Goal: Task Accomplishment & Management: Manage account settings

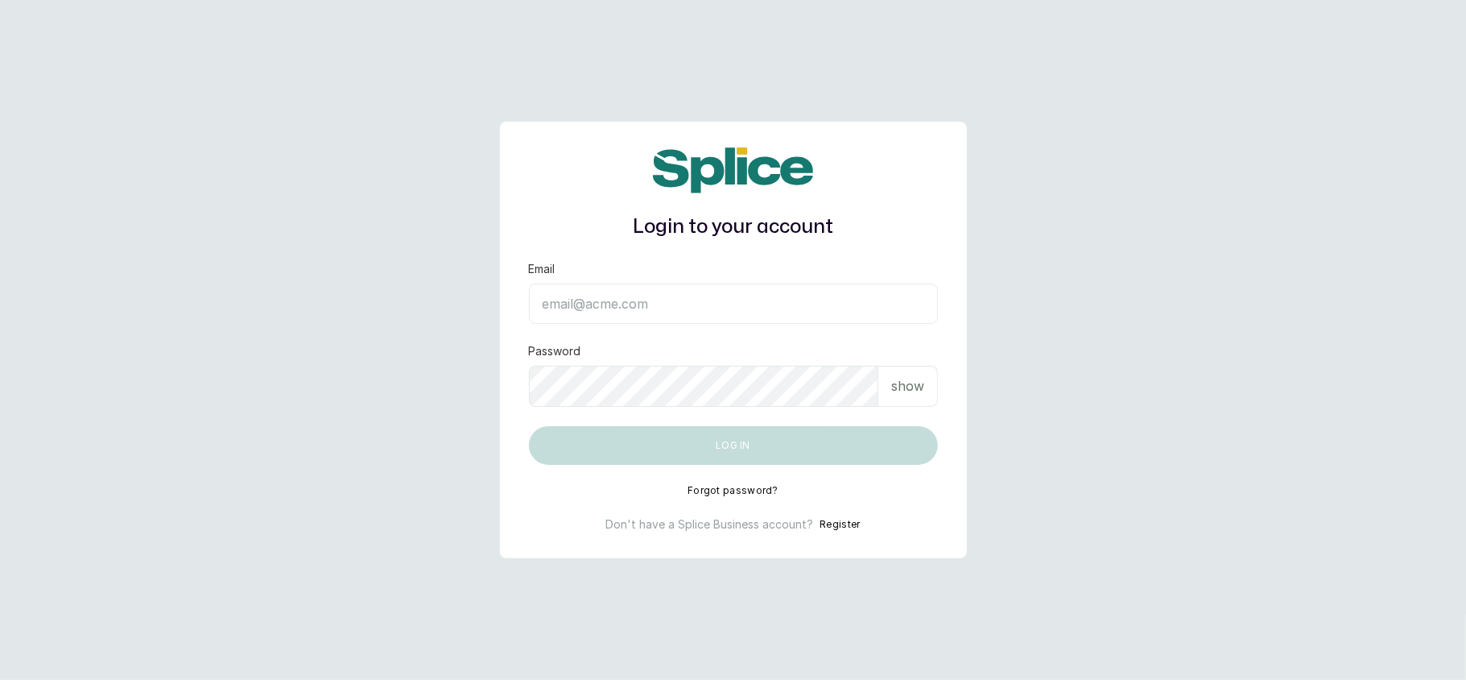
click at [641, 301] on input "Email" at bounding box center [733, 303] width 409 height 40
type input "hellosarolagos@gmail.com"
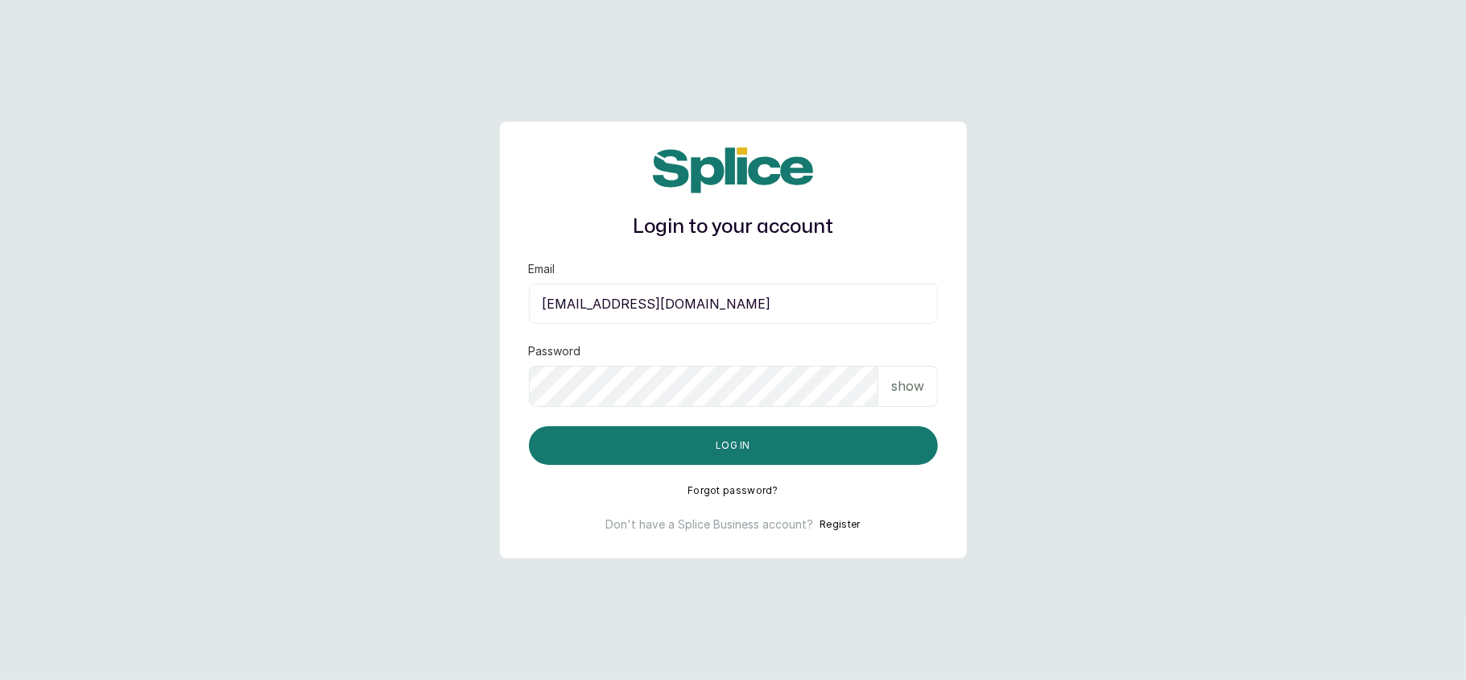
click at [915, 384] on p "show" at bounding box center [907, 385] width 33 height 19
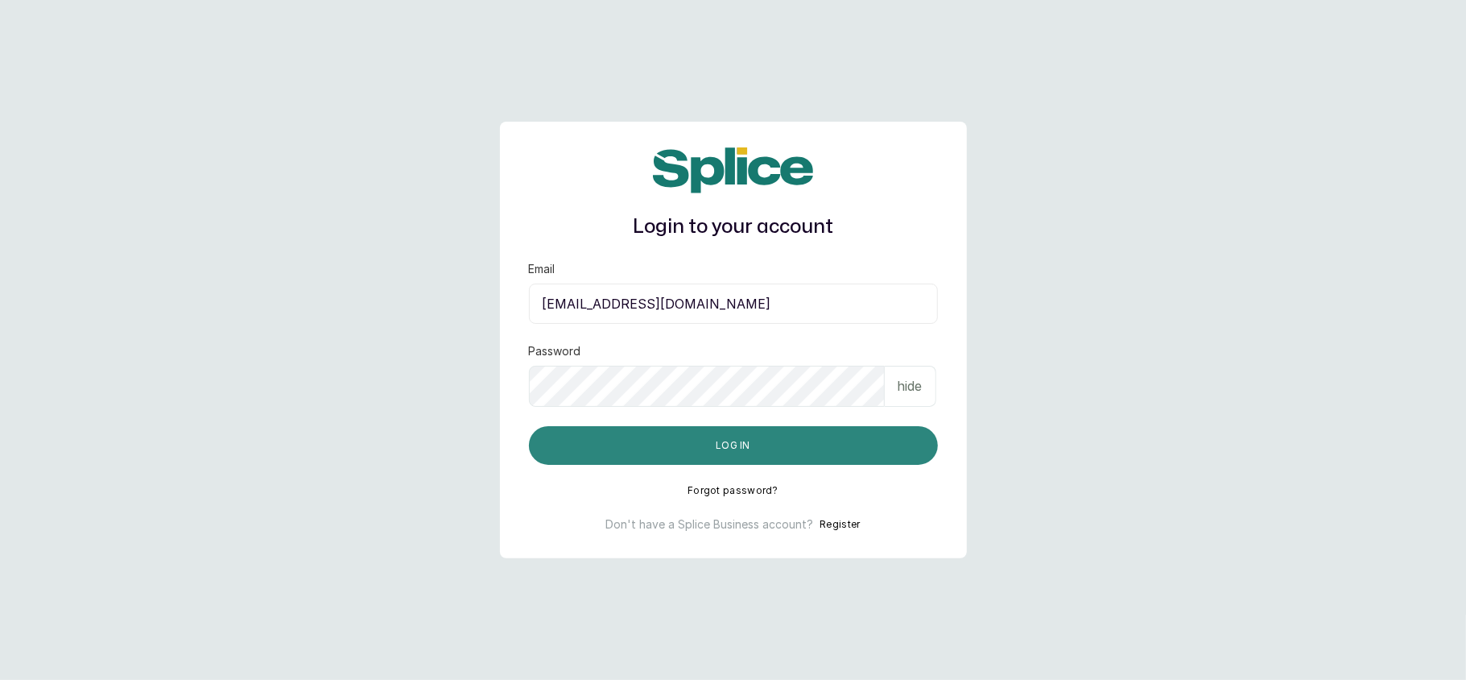
click at [738, 442] on button "Log in" at bounding box center [733, 445] width 409 height 39
click at [784, 438] on button "Log in" at bounding box center [733, 445] width 409 height 39
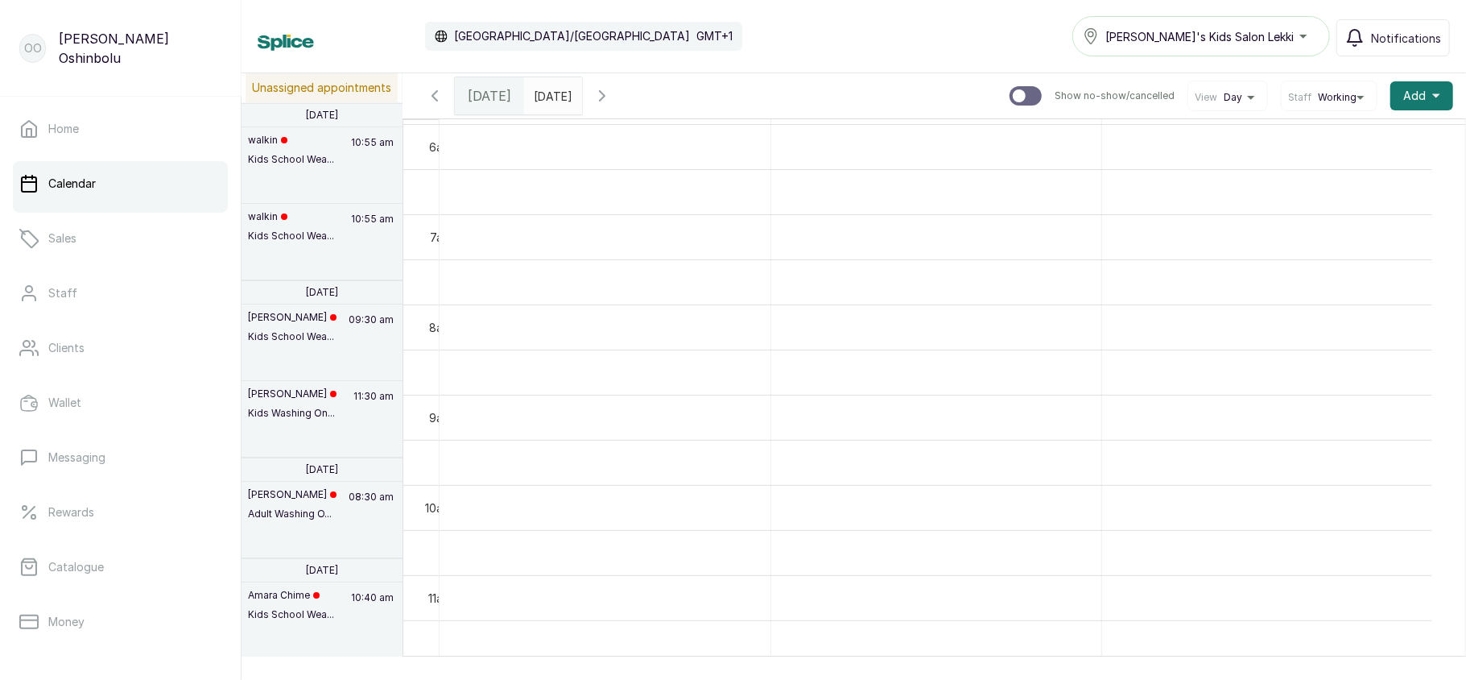
scroll to position [543, 0]
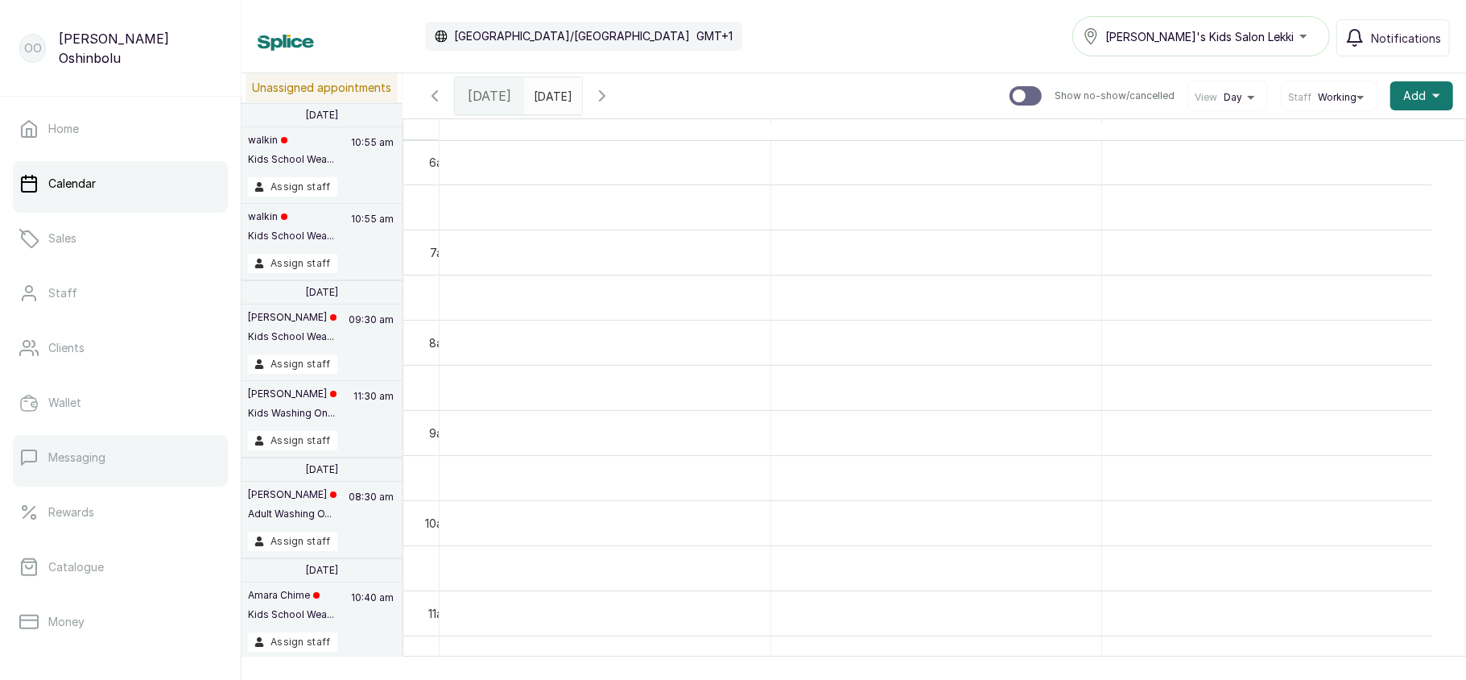
scroll to position [233, 0]
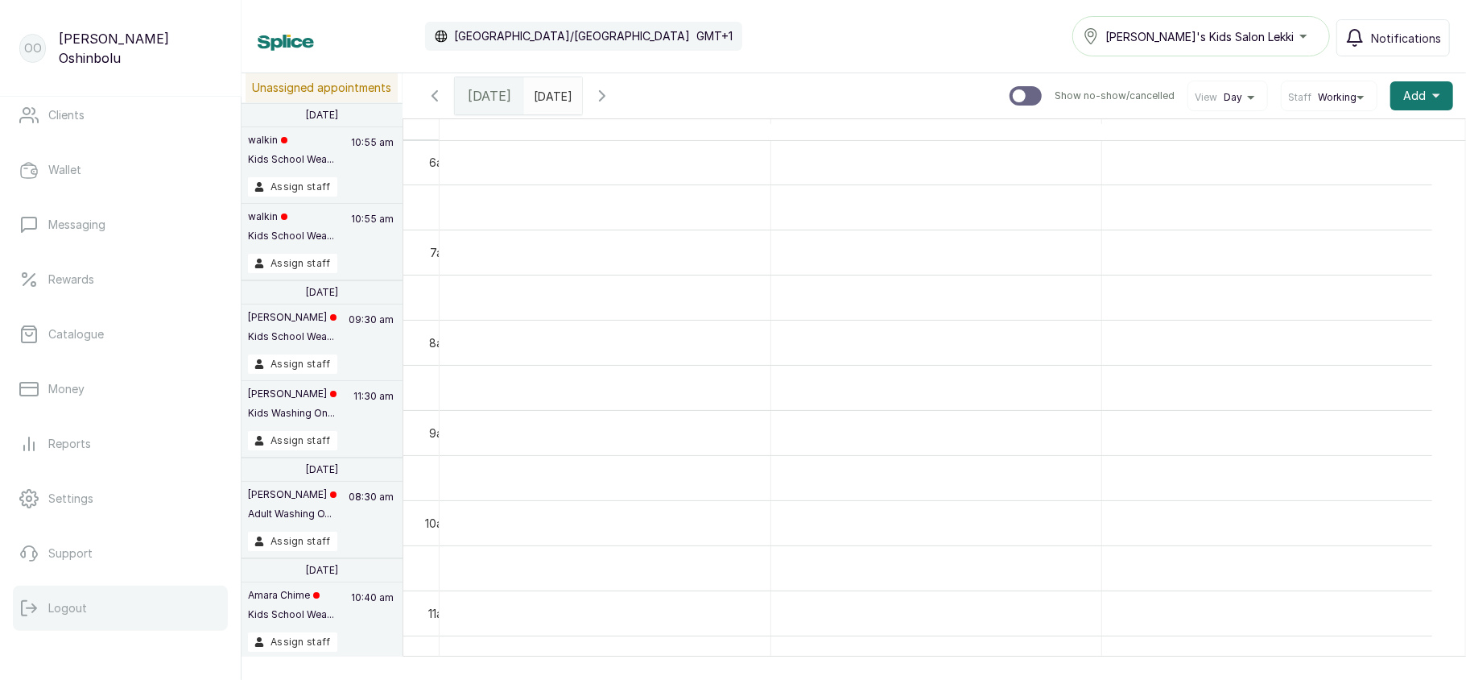
click at [87, 591] on button "Logout" at bounding box center [120, 607] width 215 height 45
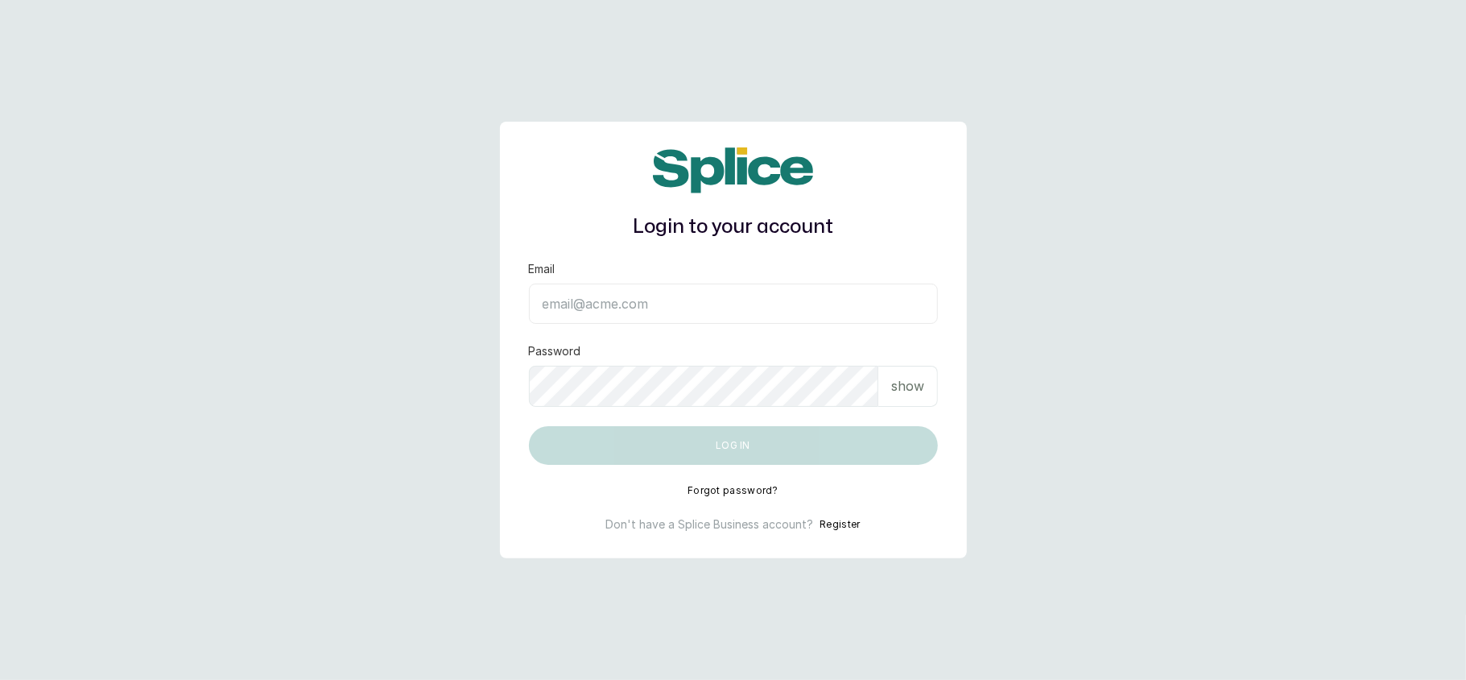
click at [754, 354] on div "Password show" at bounding box center [733, 375] width 409 height 64
click at [728, 295] on input "Email" at bounding box center [733, 303] width 409 height 40
type input "hellosarolagos@gmail.com"
click at [909, 403] on div "show" at bounding box center [909, 386] width 60 height 41
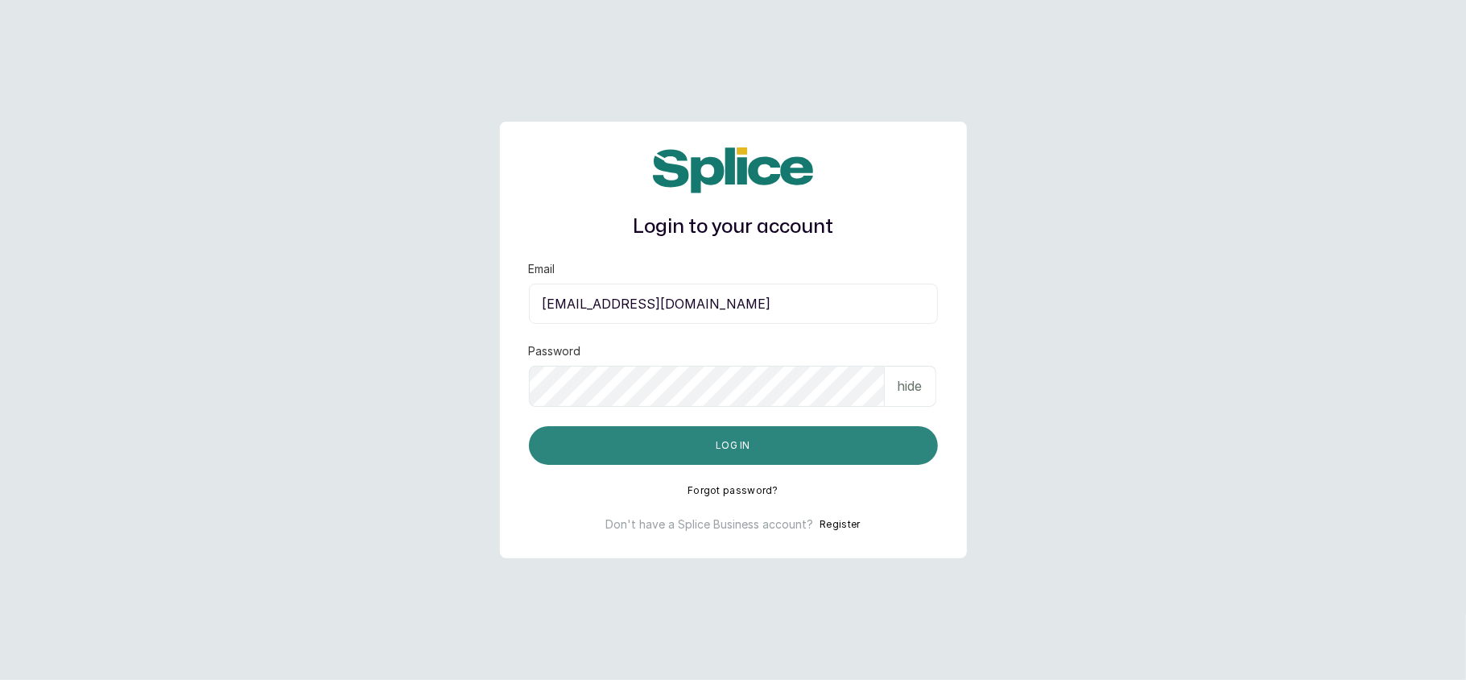
click at [784, 439] on button "Log in" at bounding box center [733, 445] width 409 height 39
click at [736, 436] on button "Log in" at bounding box center [733, 445] width 409 height 39
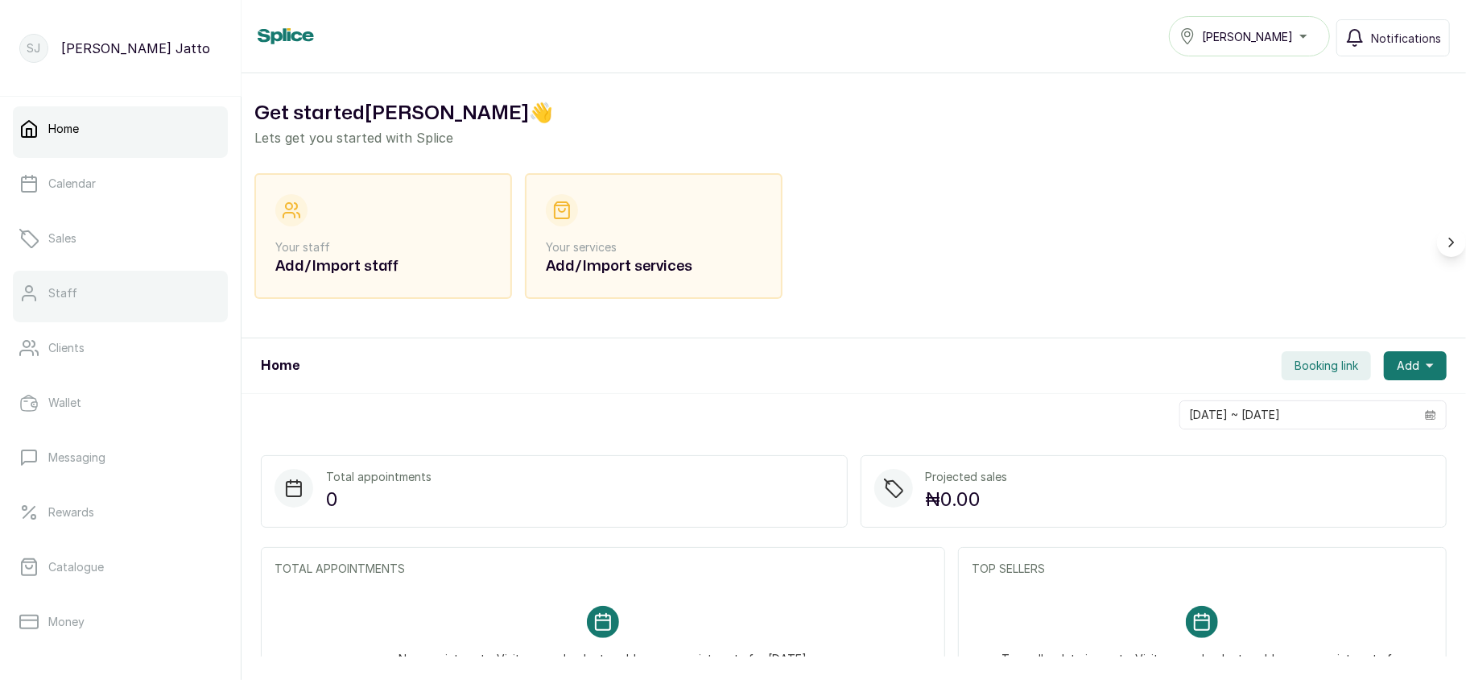
click at [118, 291] on link "Staff" at bounding box center [120, 293] width 215 height 45
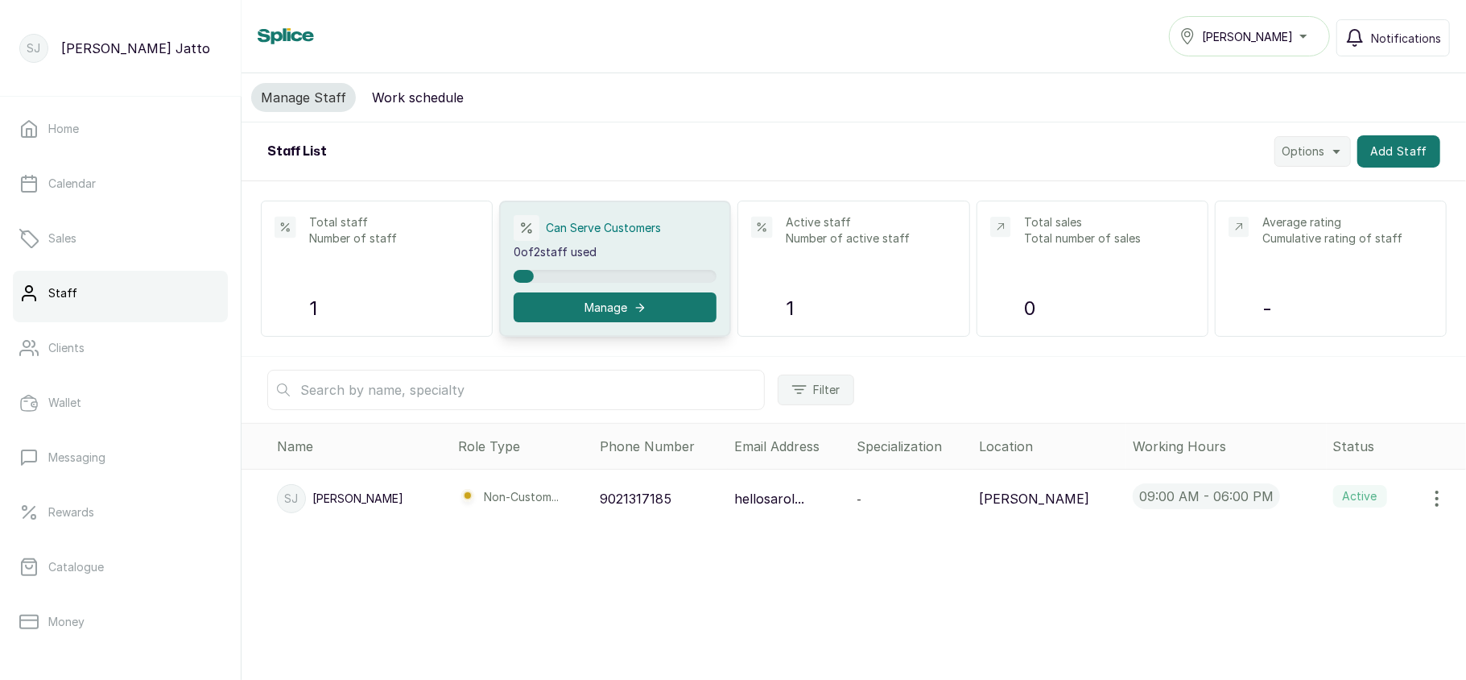
click at [1318, 148] on button "Options" at bounding box center [1313, 151] width 76 height 31
click at [1206, 225] on span "Import Staff" at bounding box center [1261, 227] width 155 height 19
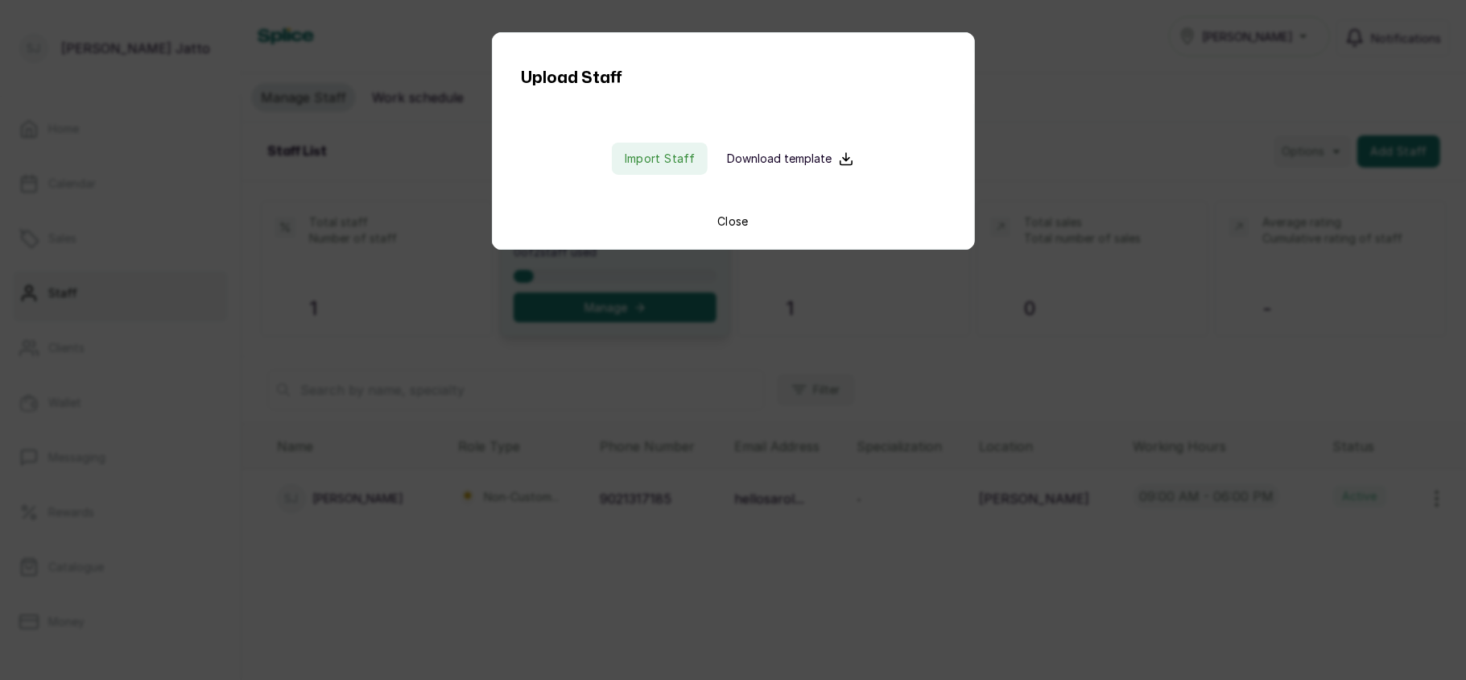
click at [841, 159] on icon at bounding box center [846, 158] width 11 height 11
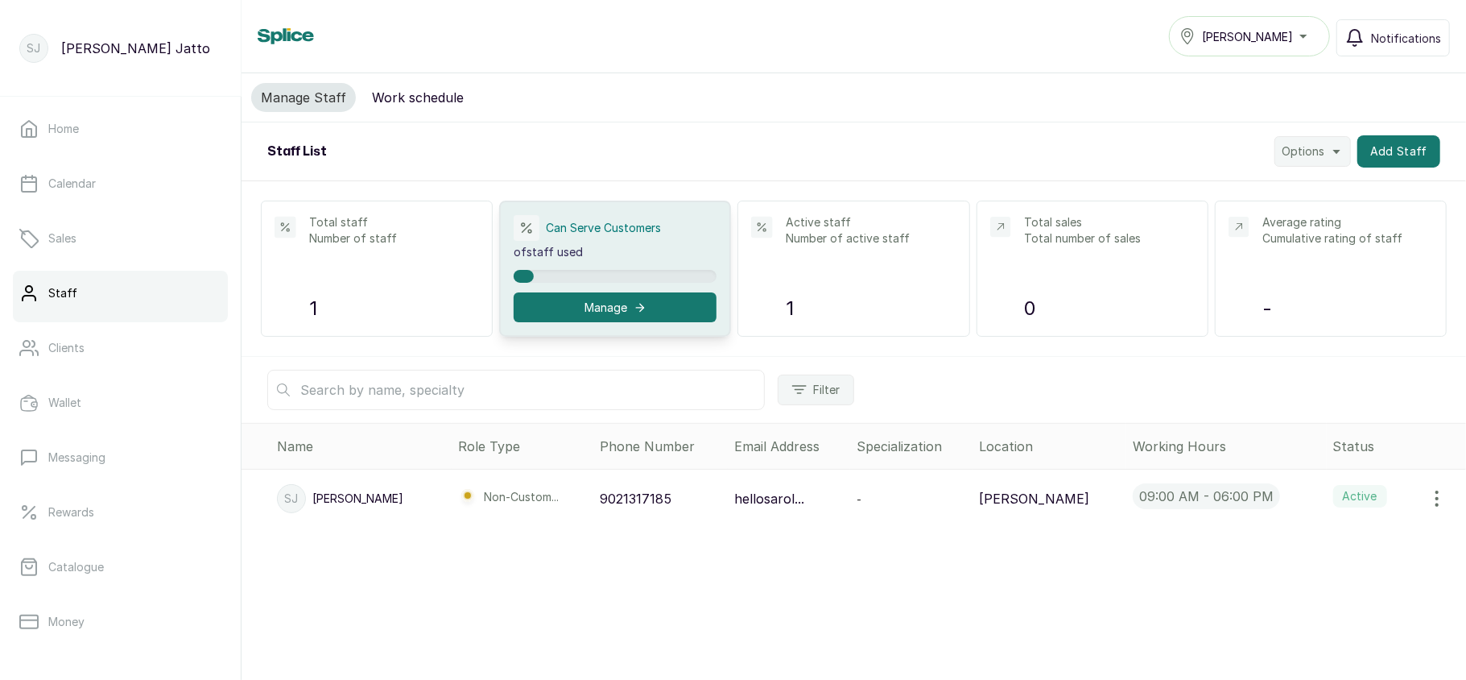
click at [1317, 153] on button "Options" at bounding box center [1313, 151] width 76 height 31
click at [1200, 229] on span "Import Staff" at bounding box center [1261, 227] width 155 height 19
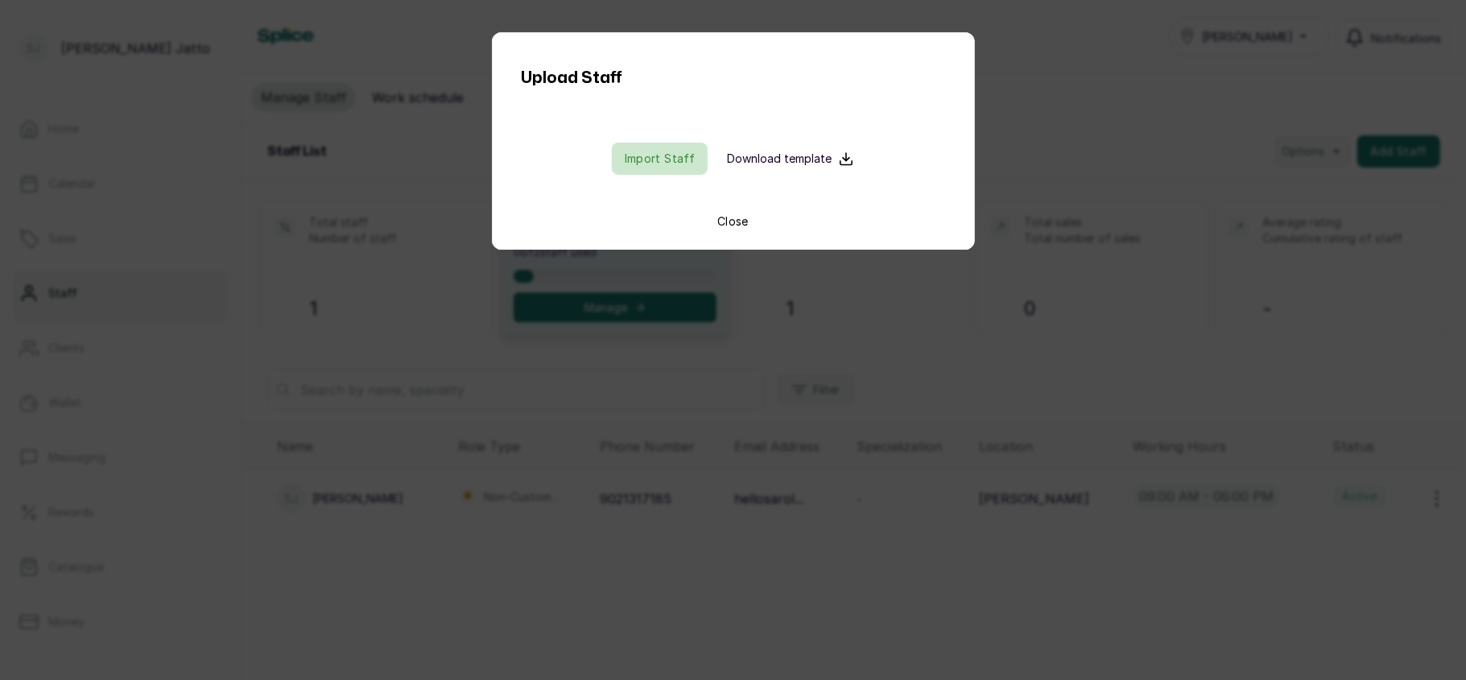
click at [625, 147] on input "file" at bounding box center [659, 159] width 103 height 32
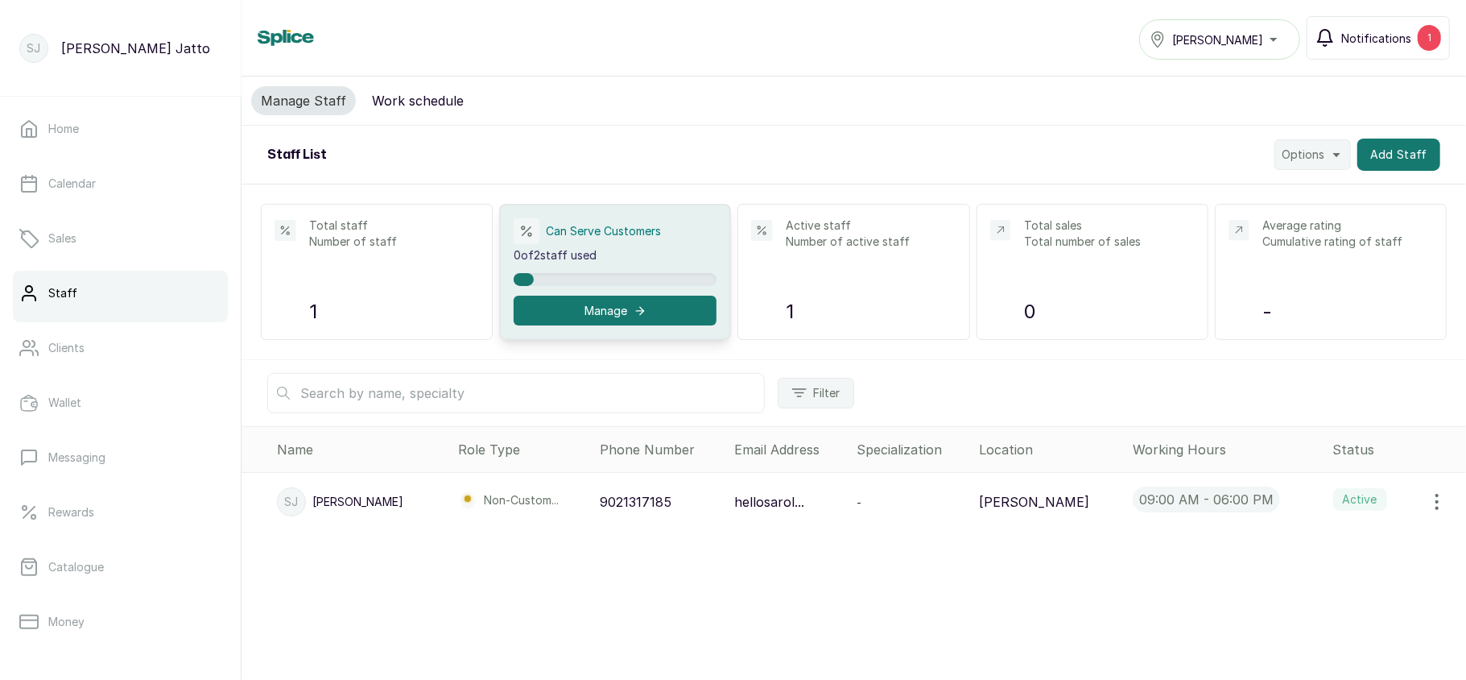
click at [1402, 36] on span "Notifications" at bounding box center [1377, 38] width 70 height 17
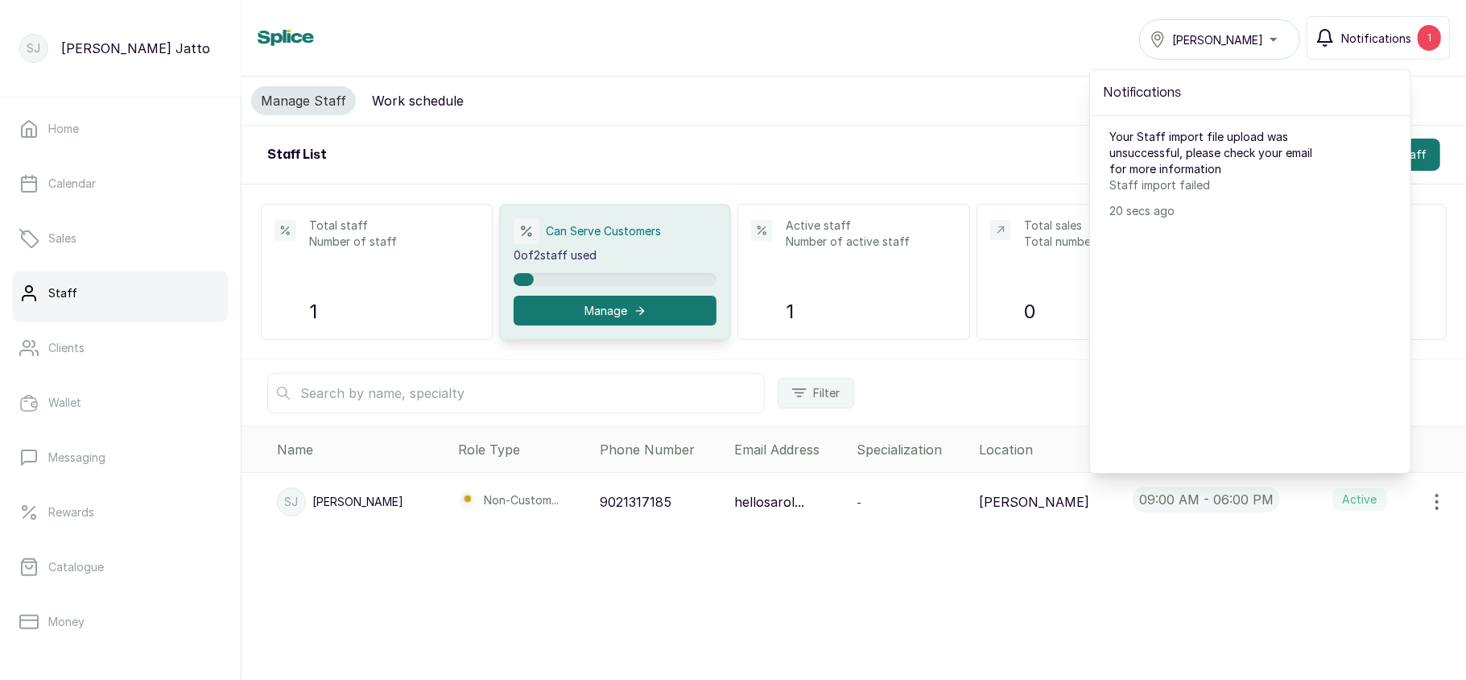
click at [1402, 36] on span "Notifications" at bounding box center [1377, 38] width 70 height 17
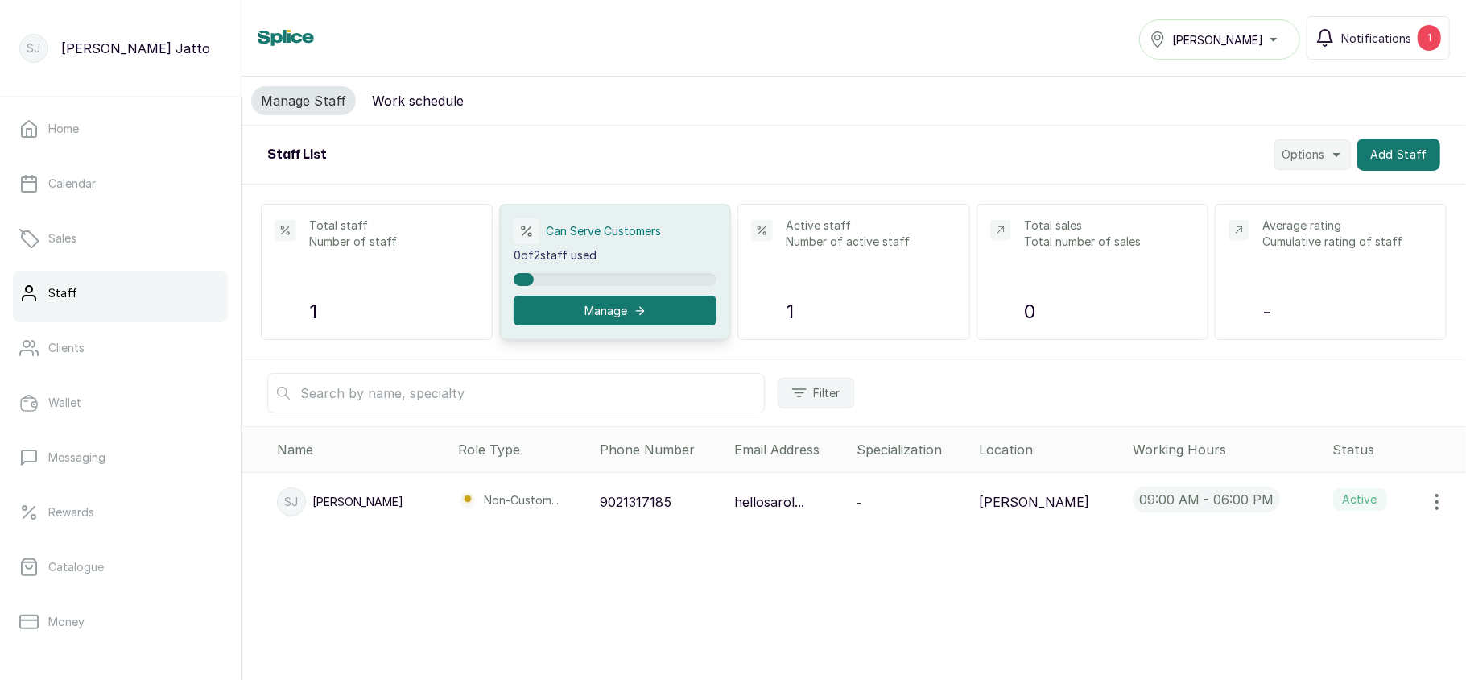
click at [1331, 159] on icon "button" at bounding box center [1337, 154] width 13 height 13
click at [1224, 227] on span "Import Staff" at bounding box center [1261, 230] width 155 height 19
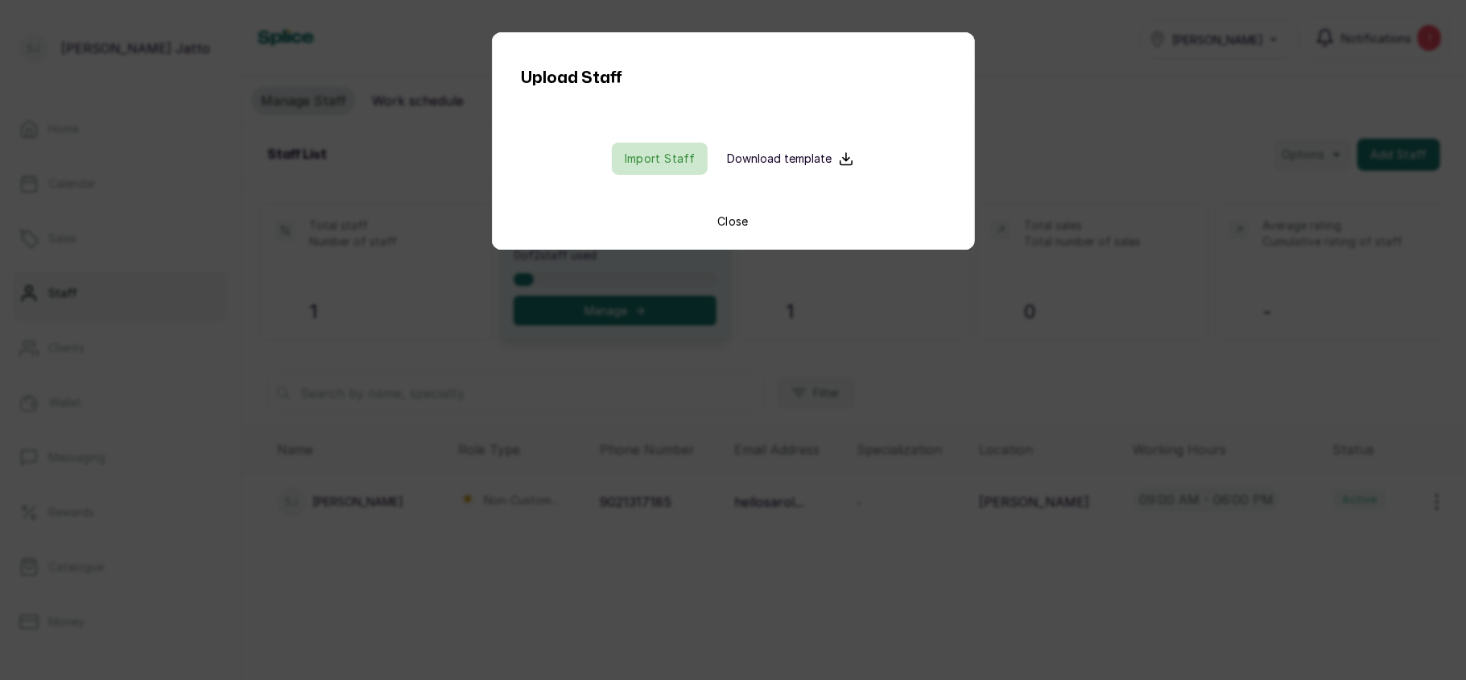
click at [672, 159] on input "file" at bounding box center [659, 159] width 103 height 32
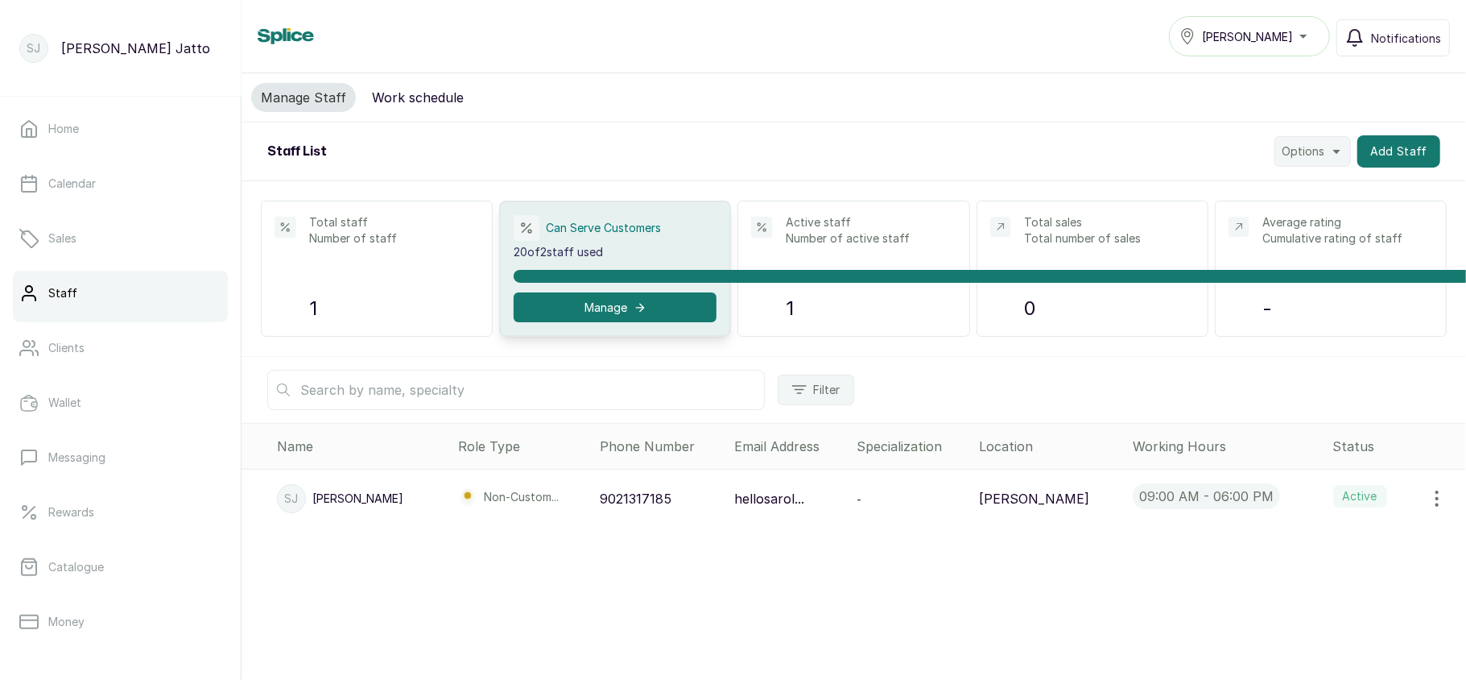
click at [870, 114] on div "Manage Staff Work schedule" at bounding box center [854, 97] width 1225 height 49
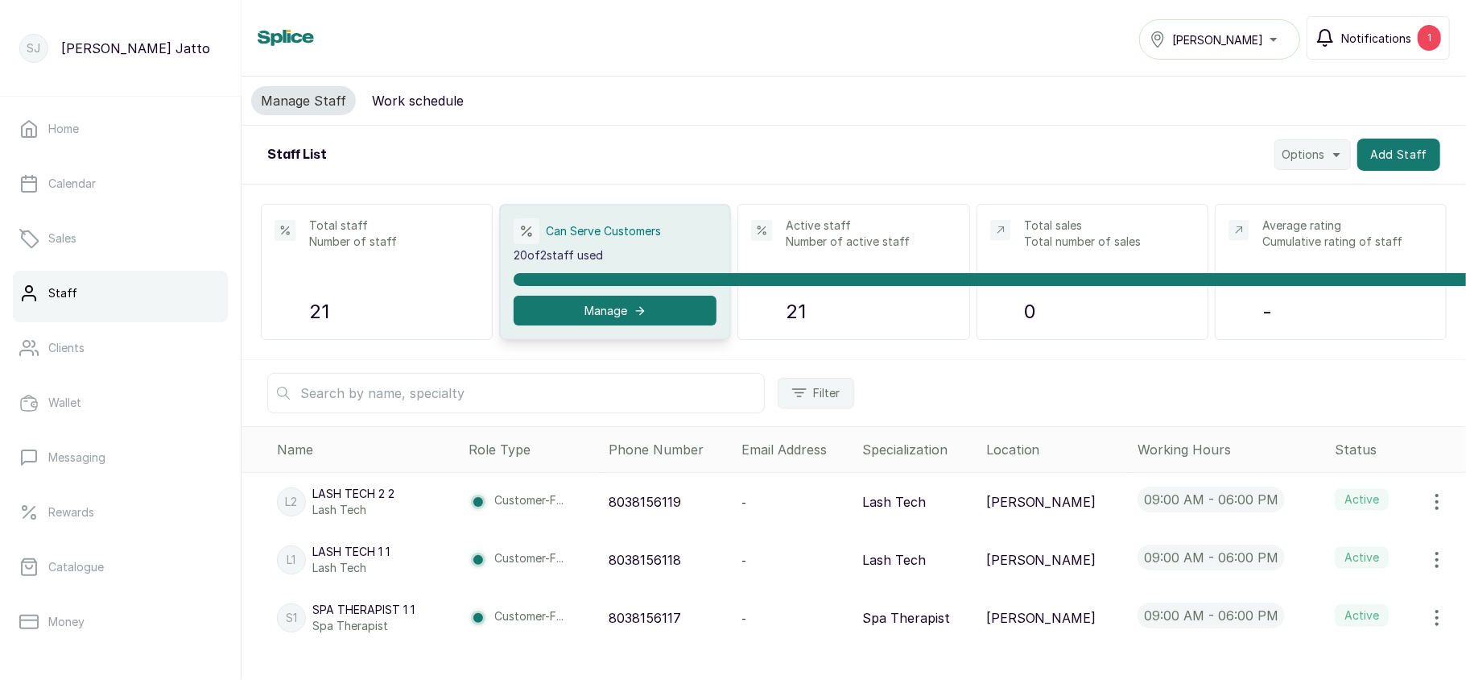
click at [1396, 43] on span "Notifications" at bounding box center [1377, 38] width 70 height 17
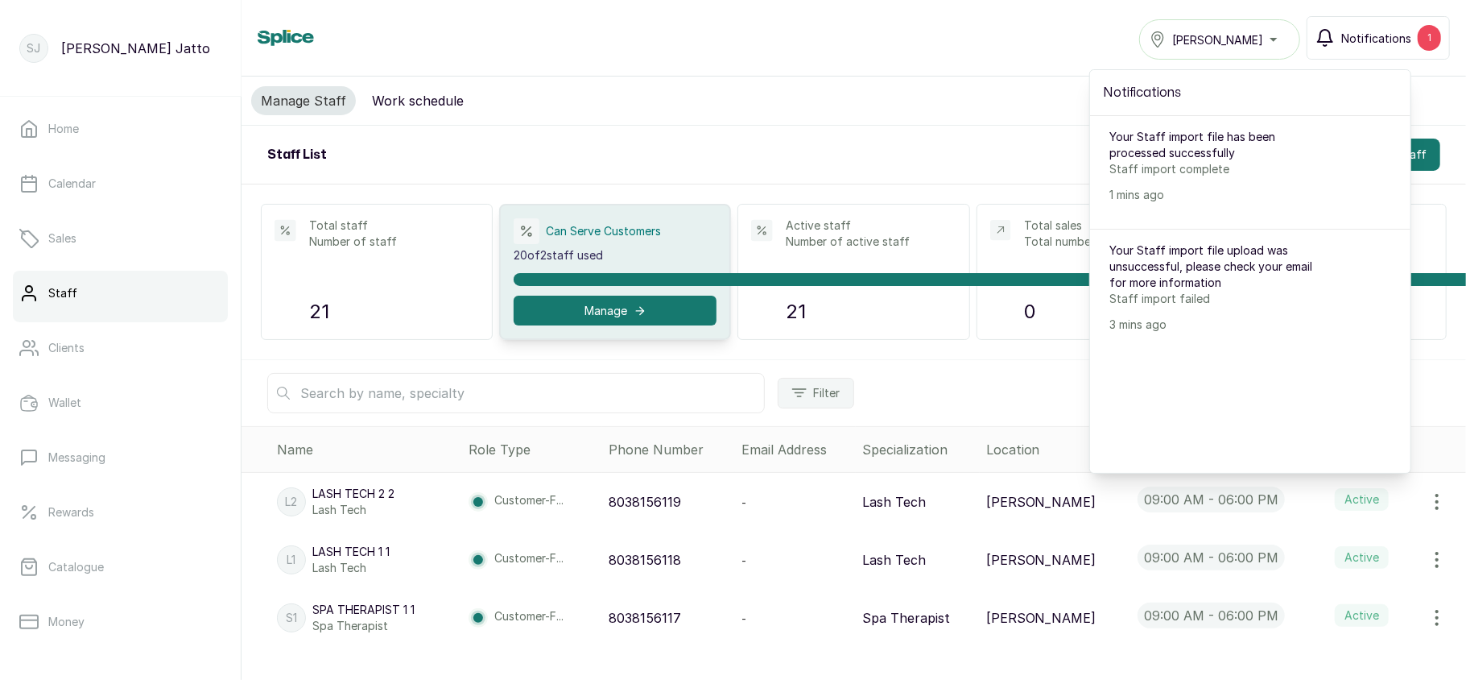
click at [1396, 43] on span "Notifications" at bounding box center [1377, 38] width 70 height 17
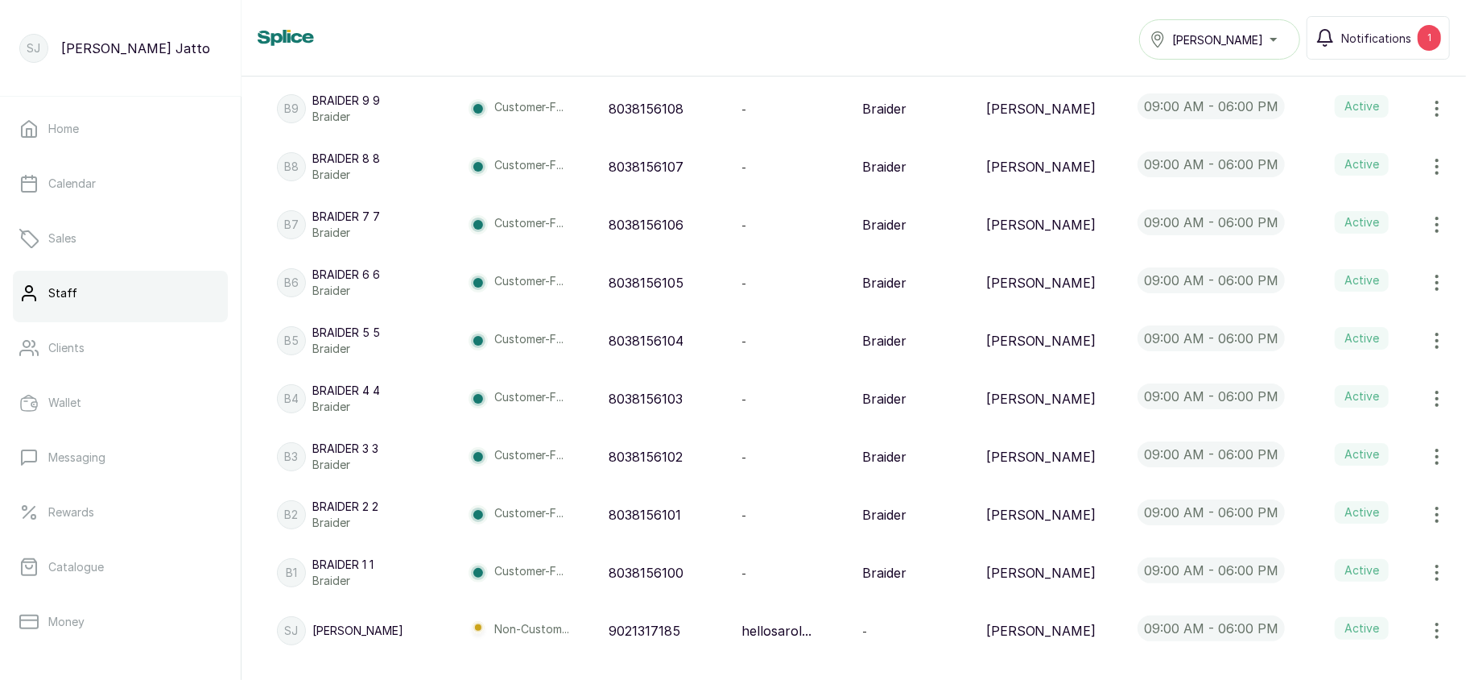
scroll to position [1048, 0]
click at [1428, 621] on icon "button" at bounding box center [1437, 630] width 19 height 19
click at [1327, 447] on span "Edit" at bounding box center [1369, 456] width 155 height 19
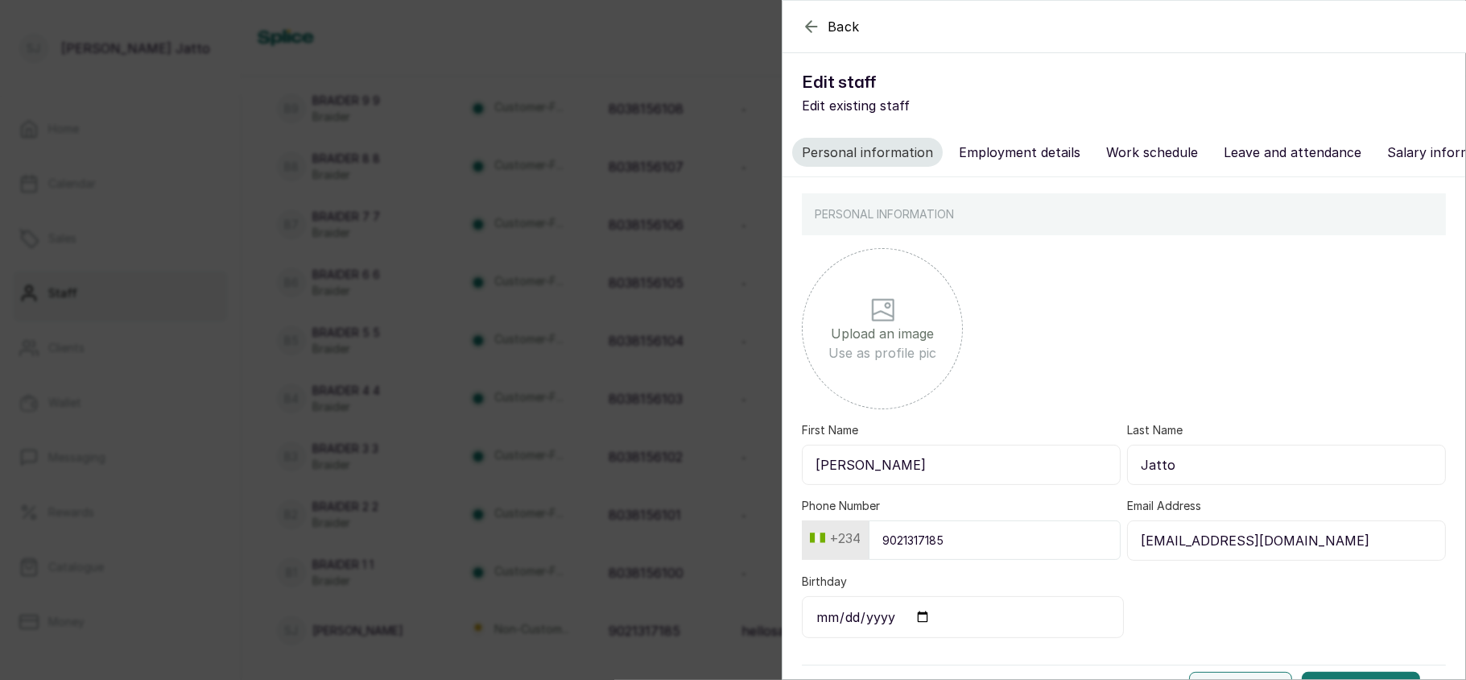
scroll to position [58, 0]
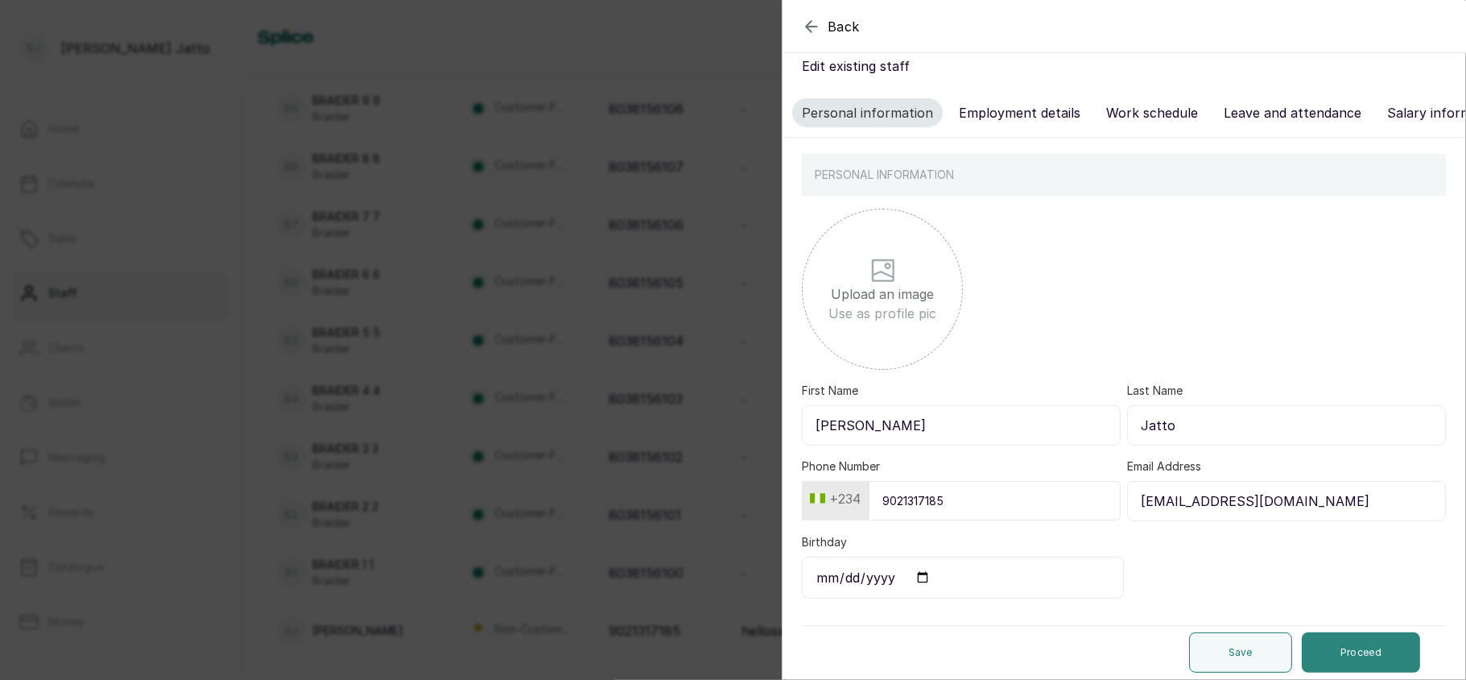
click at [1346, 642] on button "Proceed" at bounding box center [1361, 652] width 118 height 40
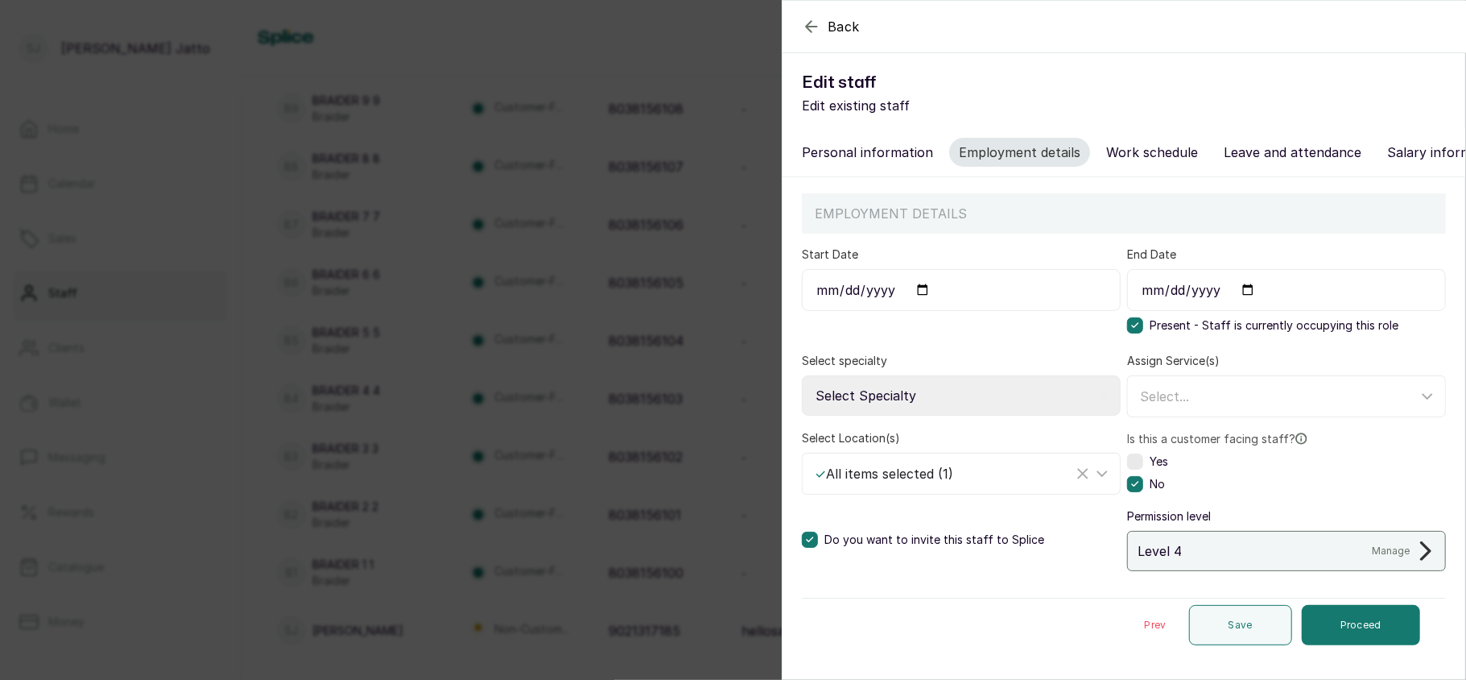
click at [1032, 413] on select "Select Specialty Accountant Admin Level 1 Admin Level 2 Aesthetic Nurse Aesthet…" at bounding box center [961, 395] width 319 height 40
select select "ceo"
click at [802, 392] on select "Select Specialty Accountant Admin Level 1 Admin Level 2 Aesthetic Nurse Aesthet…" at bounding box center [961, 395] width 319 height 40
click at [1209, 645] on button "Save" at bounding box center [1240, 625] width 103 height 40
click at [918, 307] on input "Start Date" at bounding box center [961, 290] width 319 height 42
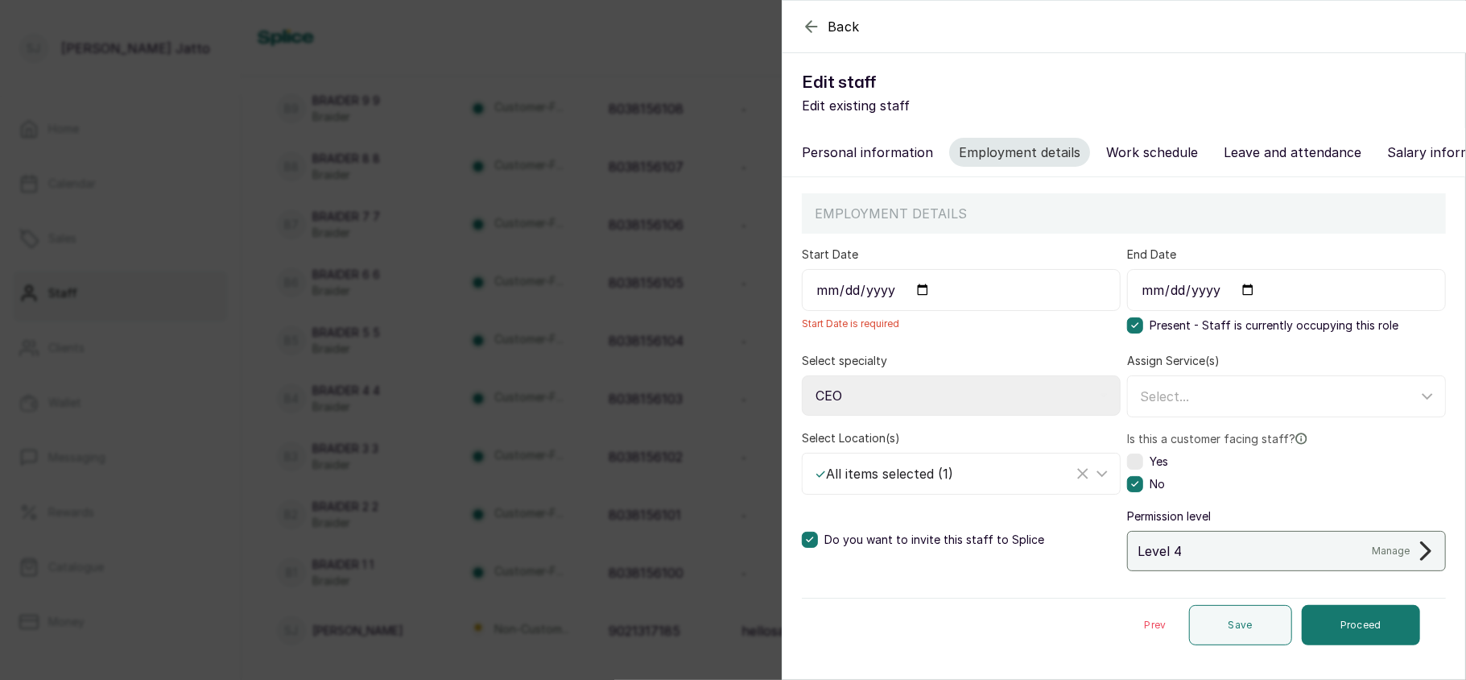
type input "[DATE]"
click at [1211, 645] on button "Save" at bounding box center [1240, 625] width 103 height 40
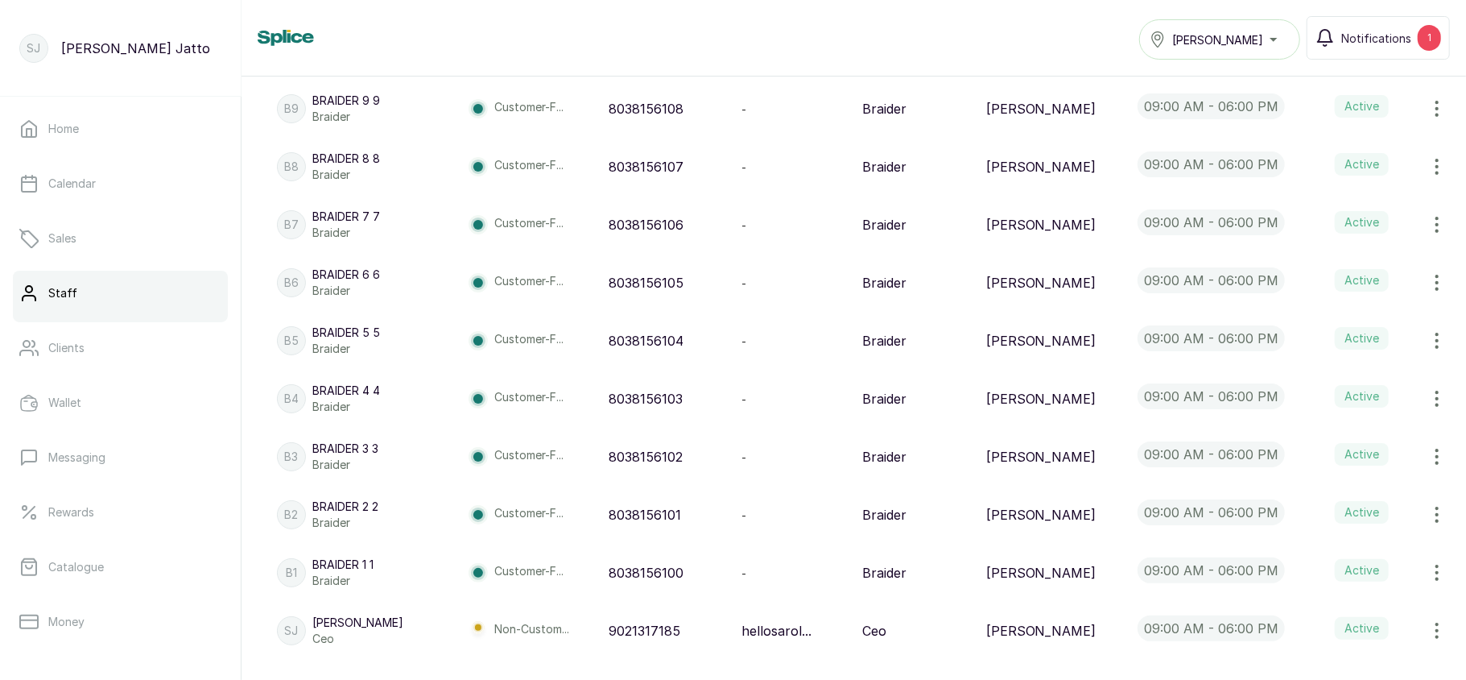
scroll to position [1048, 0]
click at [1437, 565] on icon "button" at bounding box center [1438, 572] width 2 height 14
click at [1325, 389] on span "Edit" at bounding box center [1329, 398] width 23 height 19
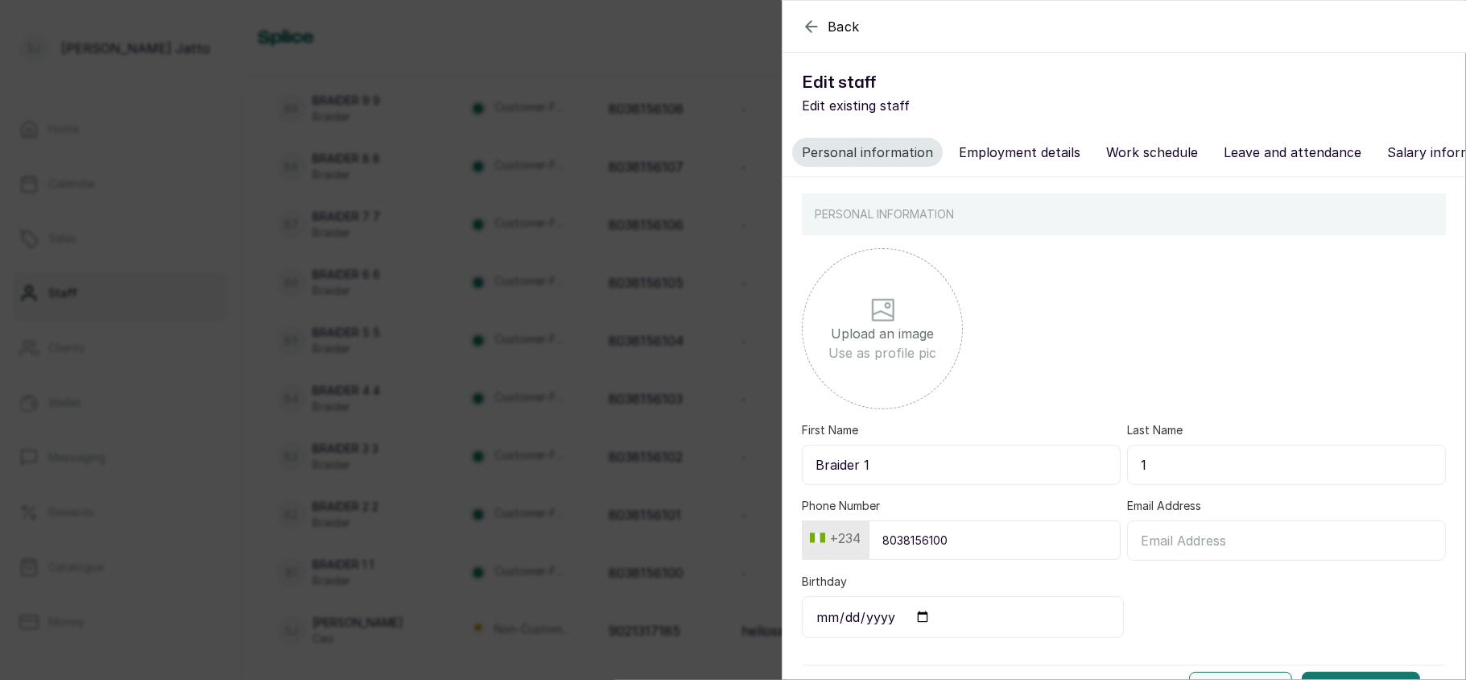
click at [1010, 483] on input "Braider 1" at bounding box center [961, 464] width 319 height 40
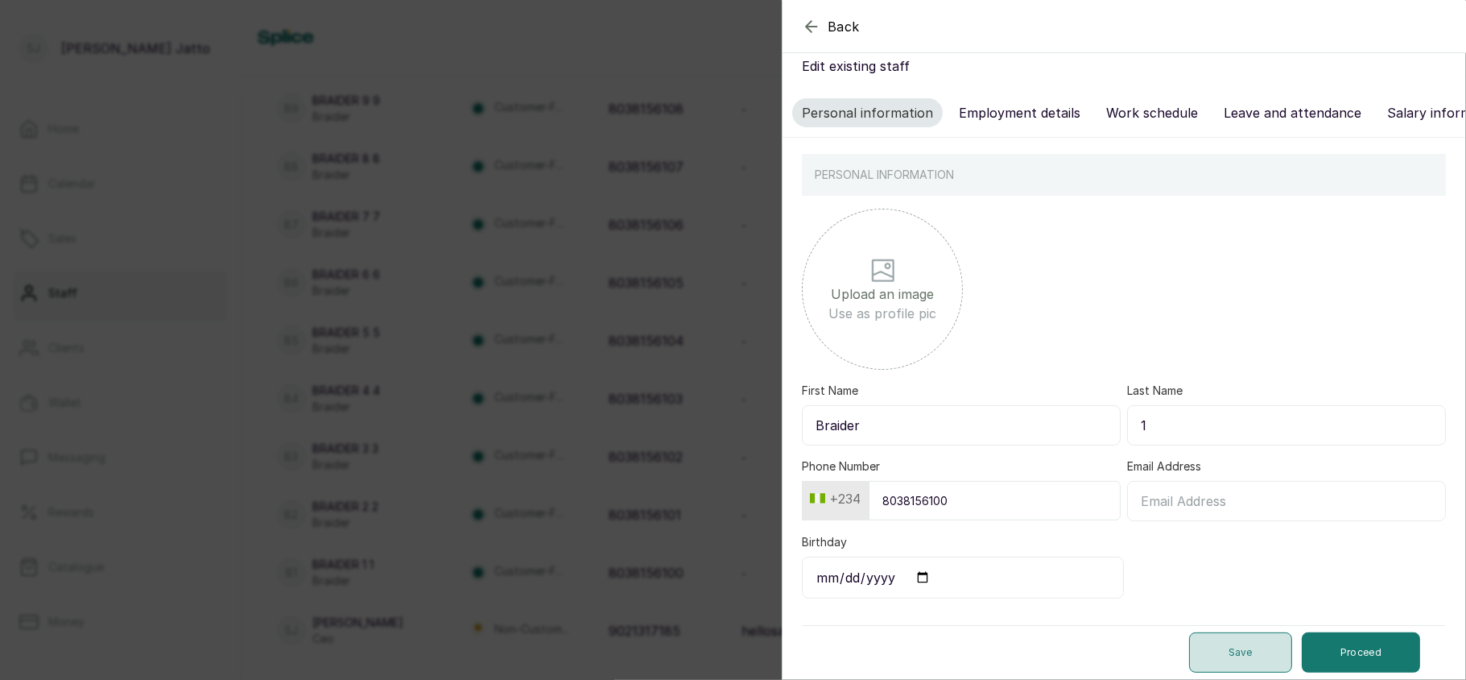
type input "Braider"
click at [1197, 648] on button "Save" at bounding box center [1240, 652] width 103 height 40
click at [706, 172] on div "Back Edit staff Edit existing staff Personal information Employment details Wor…" at bounding box center [733, 340] width 1466 height 680
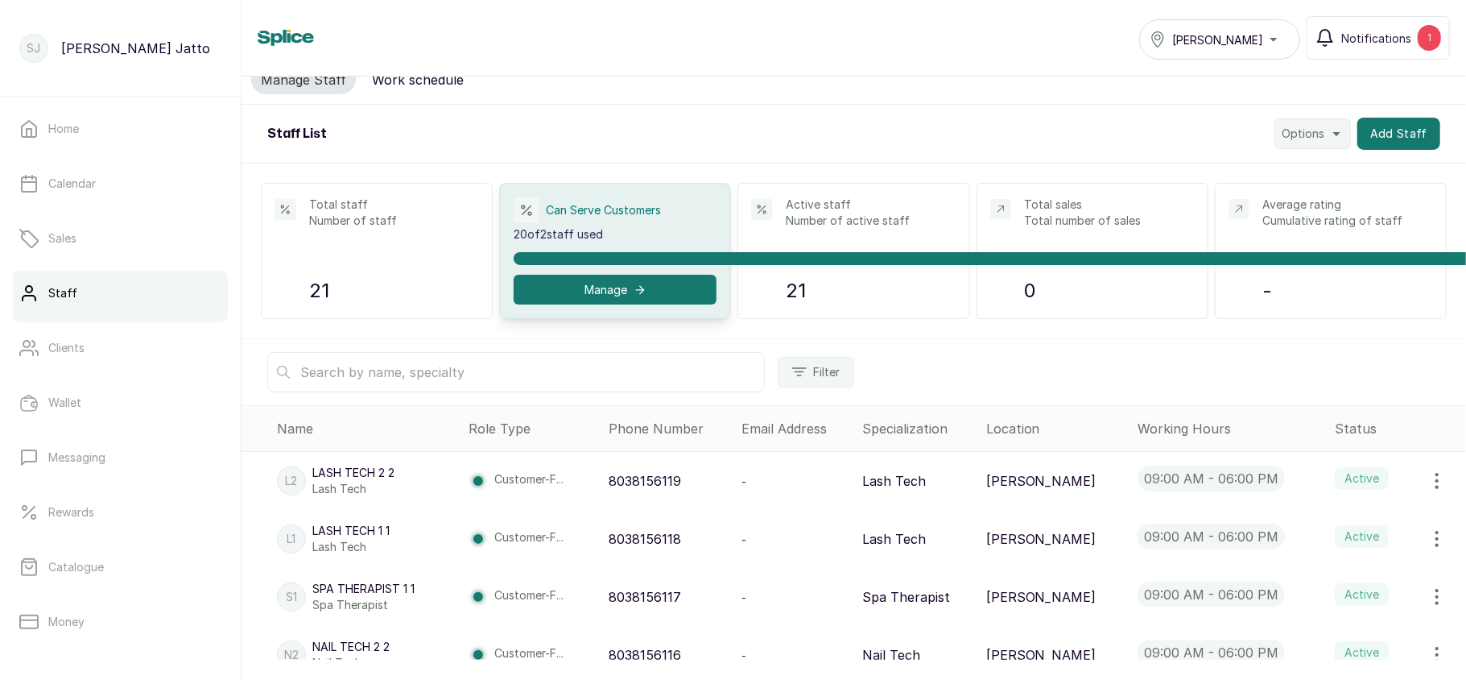
scroll to position [0, 0]
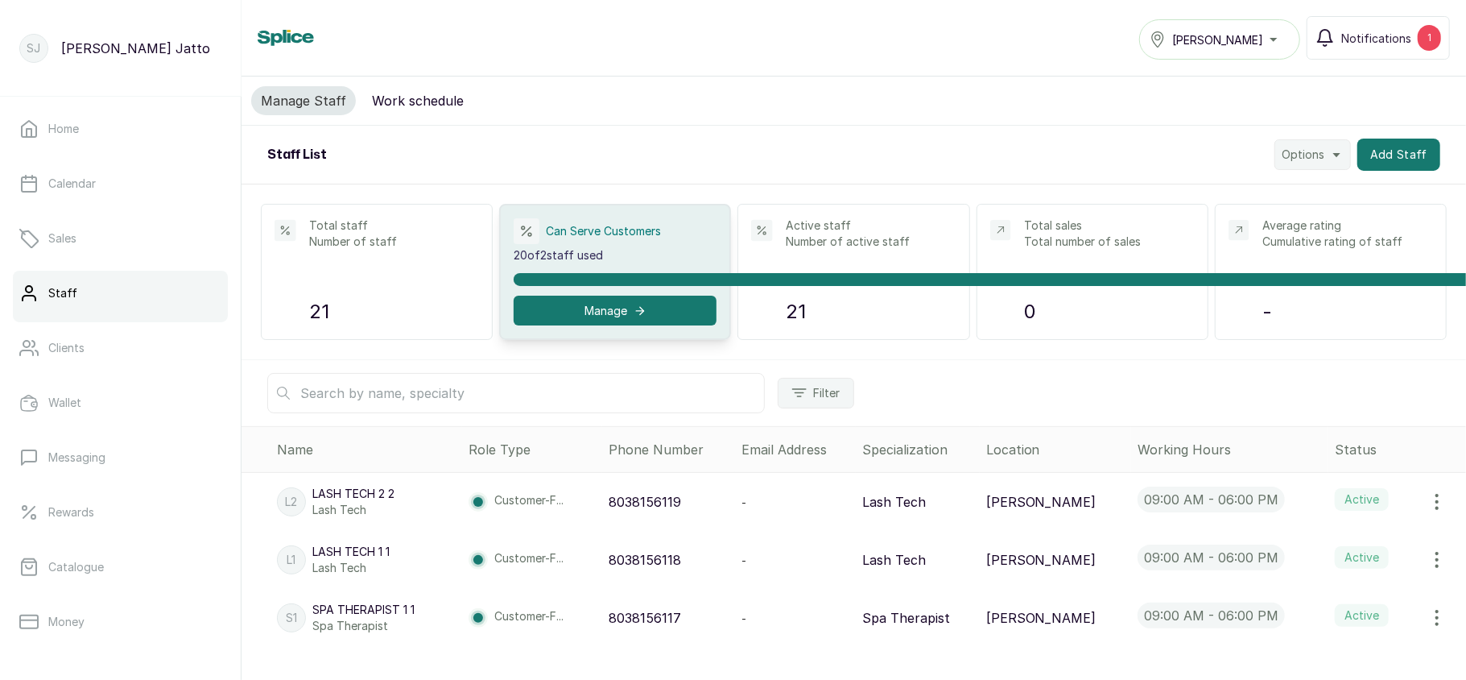
click at [1428, 500] on icon "button" at bounding box center [1437, 501] width 19 height 19
click at [1318, 544] on span "Edit" at bounding box center [1329, 546] width 23 height 19
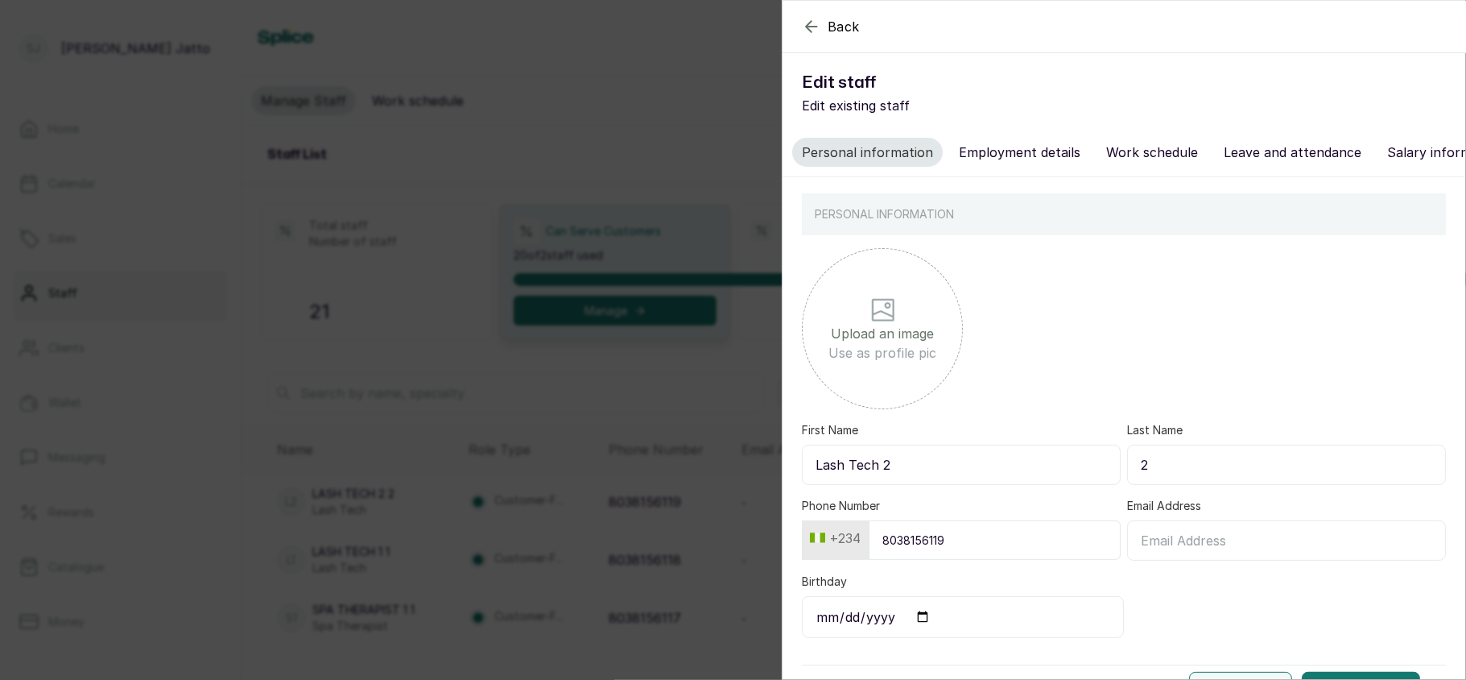
click at [987, 478] on input "Lash Tech 2" at bounding box center [961, 464] width 319 height 40
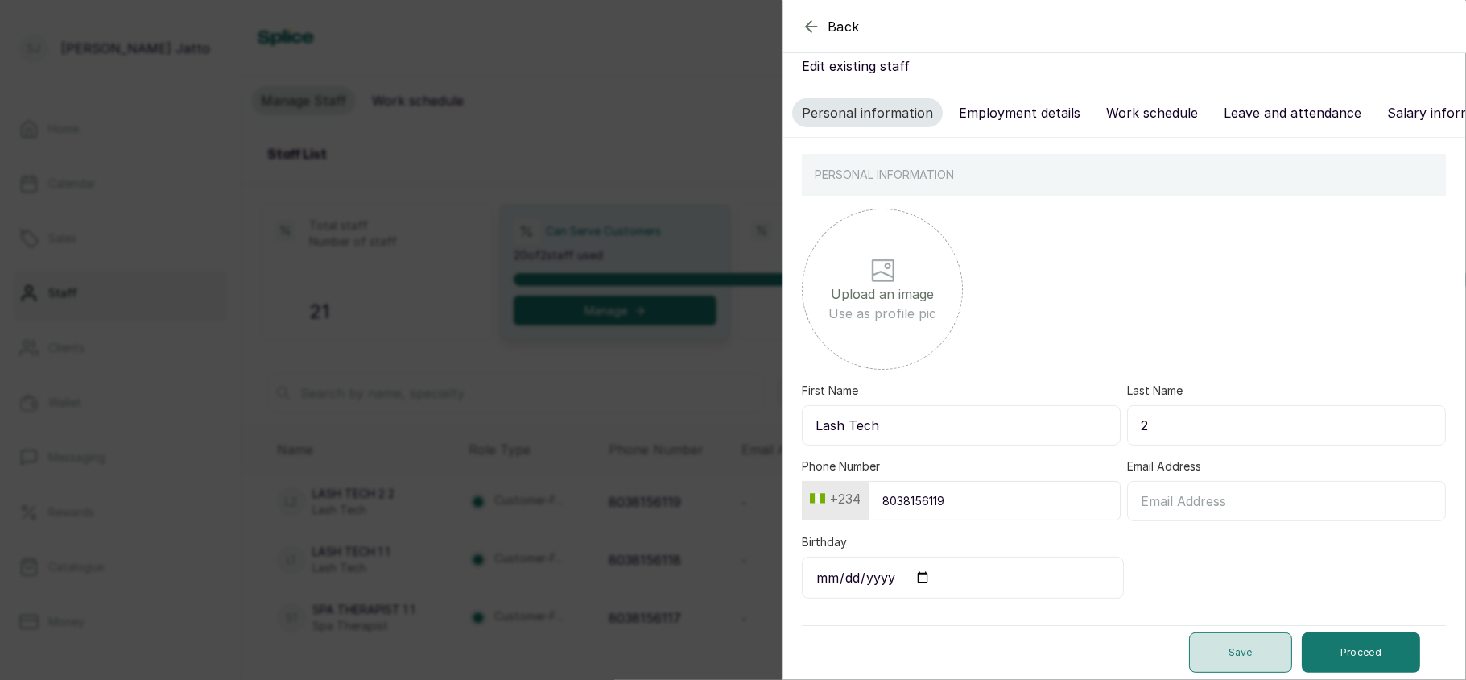
type input "Lash Tech"
click at [1209, 647] on button "Save" at bounding box center [1240, 652] width 103 height 40
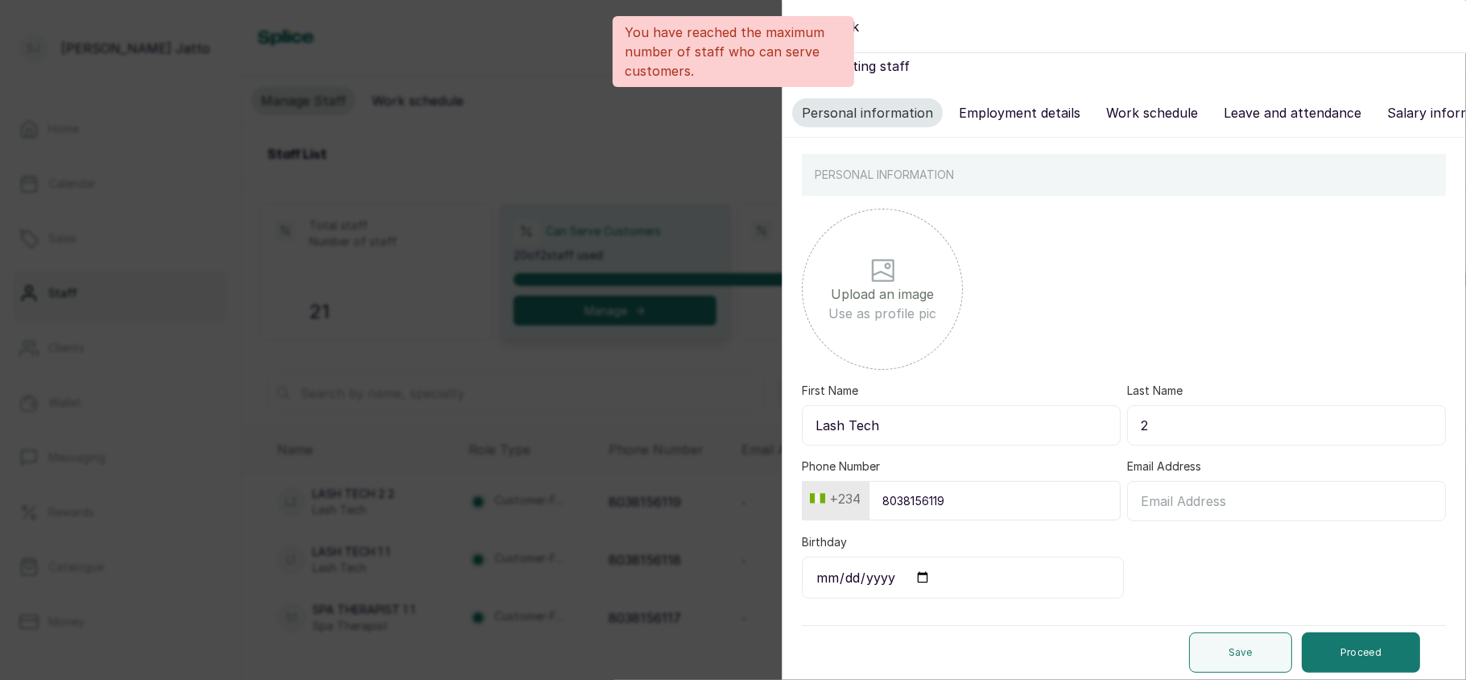
click at [670, 233] on div "Back Edit staff Edit existing staff Personal information Employment details Wor…" at bounding box center [733, 340] width 1466 height 680
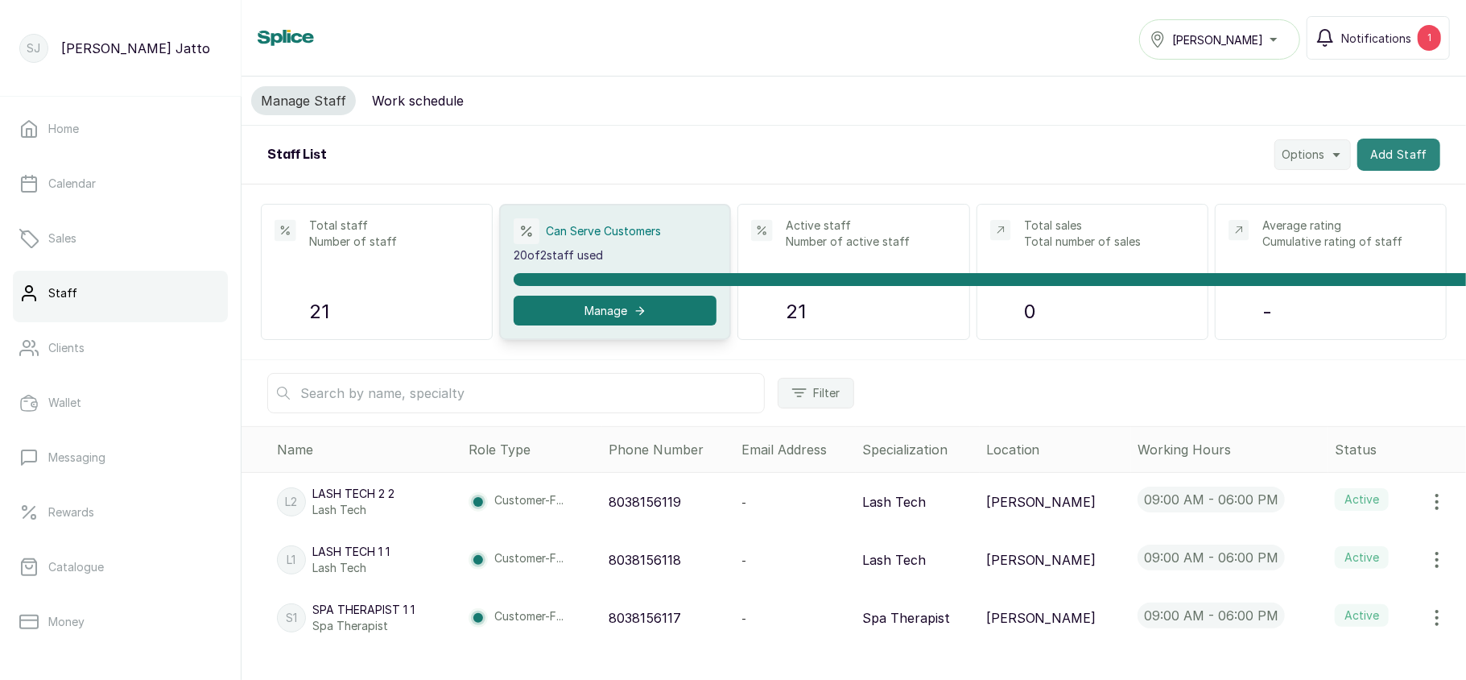
click at [1380, 161] on button "Add Staff" at bounding box center [1399, 155] width 83 height 32
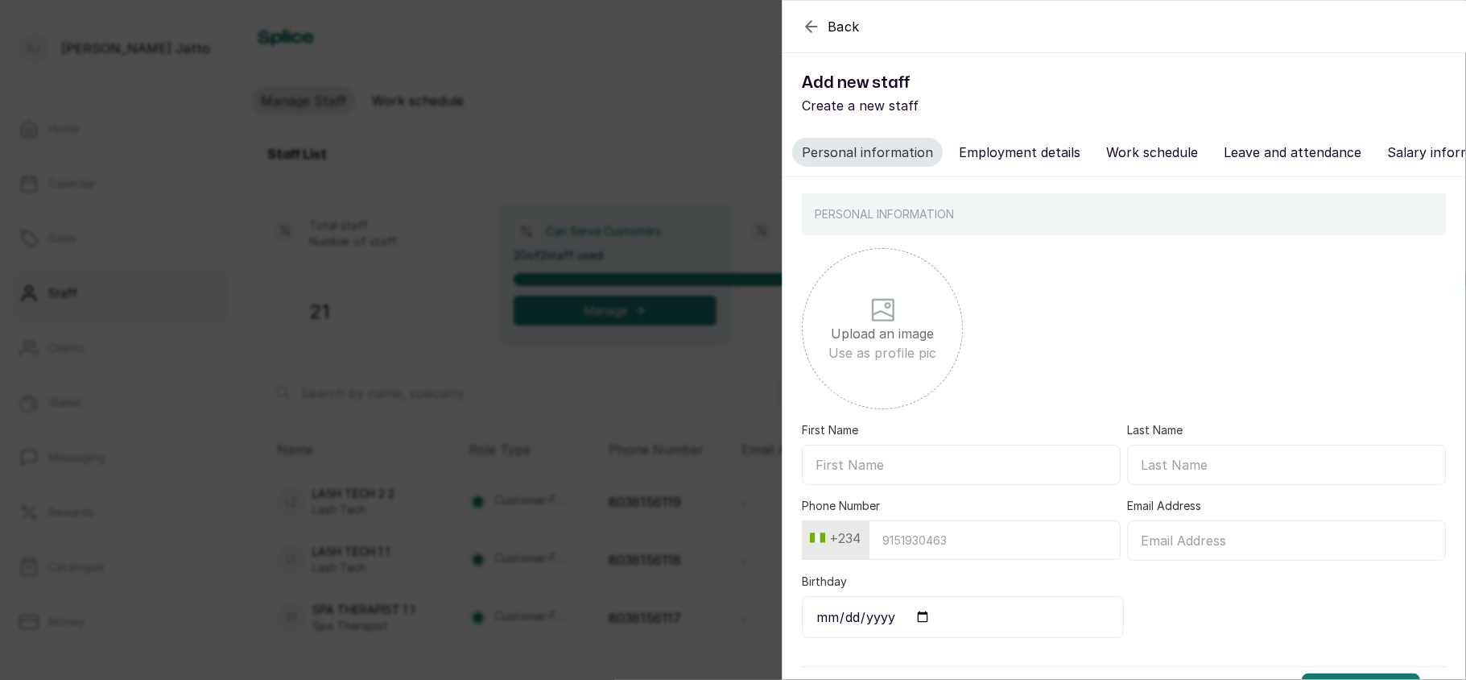
click at [941, 474] on input "First Name" at bounding box center [961, 464] width 319 height 40
type input "Debo"
click at [1187, 480] on input "Last Name" at bounding box center [1286, 464] width 319 height 40
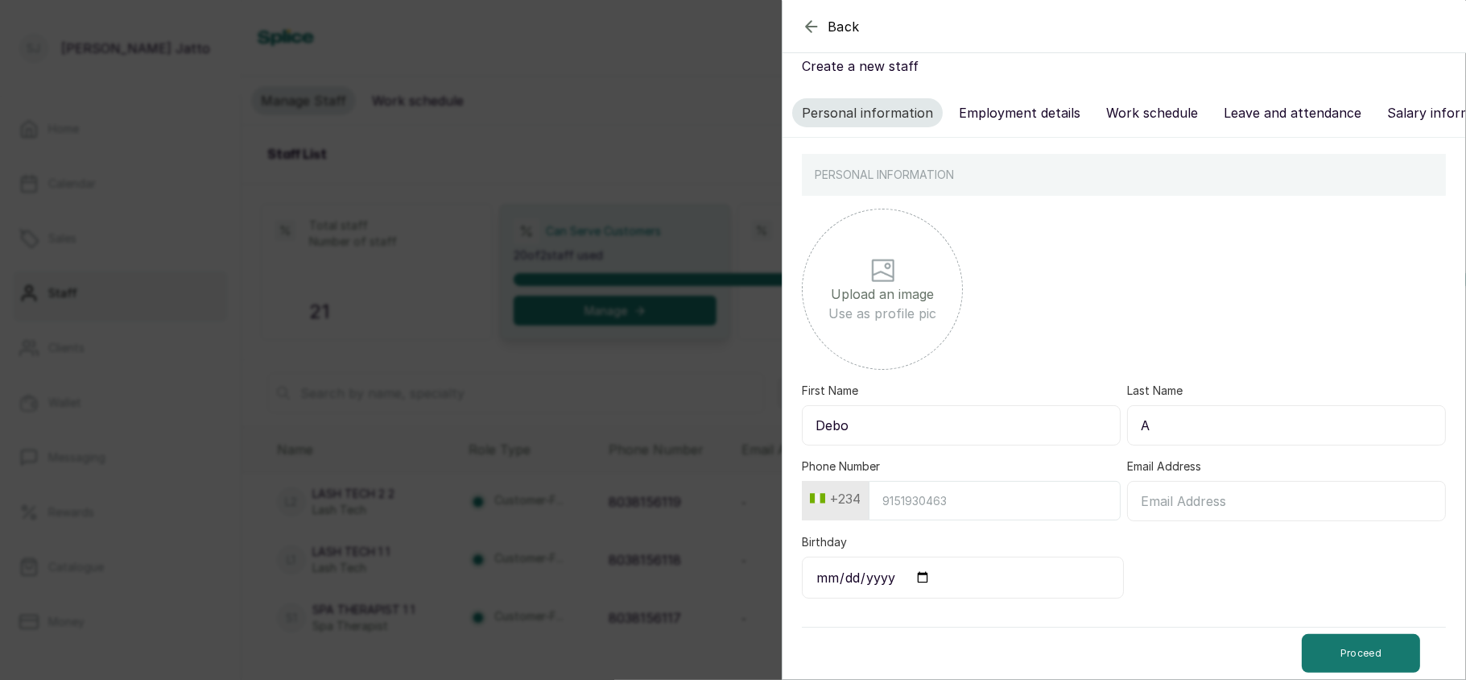
type input "A"
click at [1060, 510] on input "Phone Number" at bounding box center [995, 500] width 252 height 39
type input "7068731134"
click at [1209, 497] on input "Email Address" at bounding box center [1286, 501] width 319 height 40
type input "[EMAIL_ADDRESS][DOMAIN_NAME]"
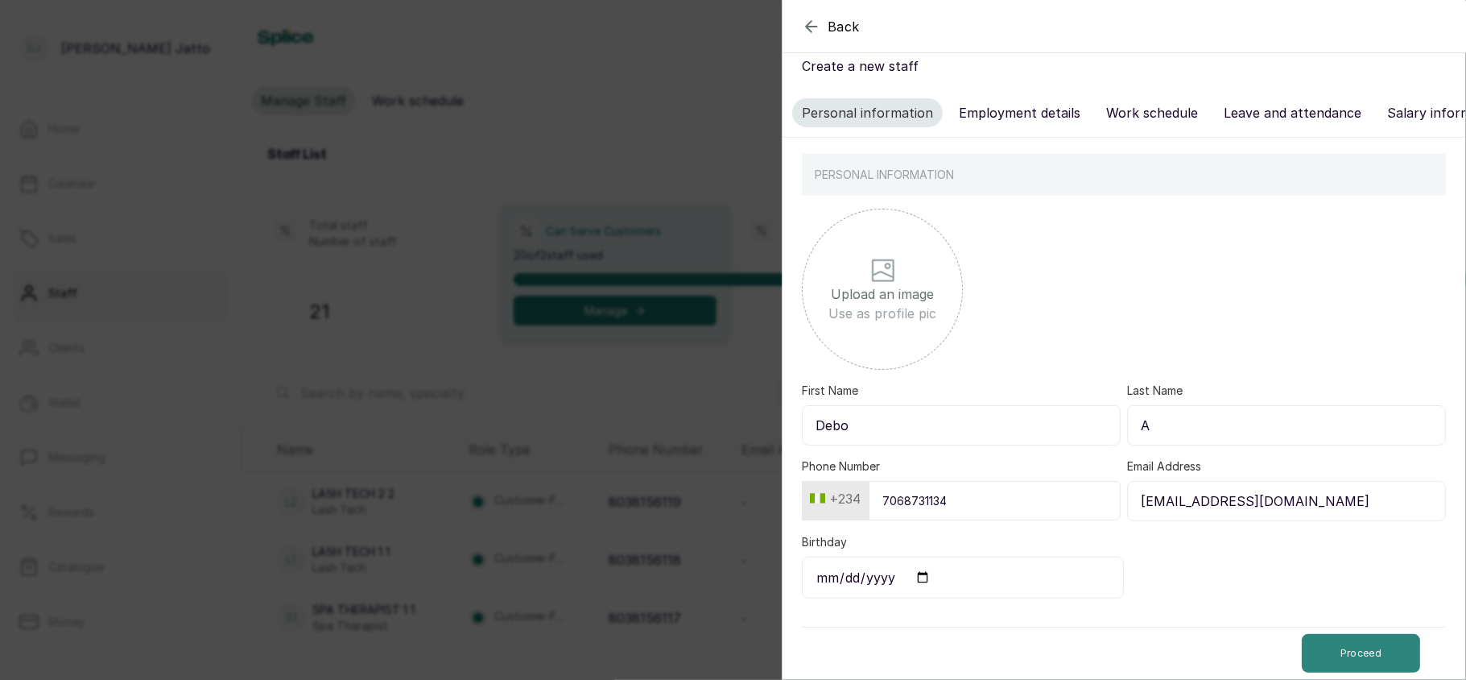
click at [1346, 667] on button "Proceed" at bounding box center [1361, 653] width 118 height 39
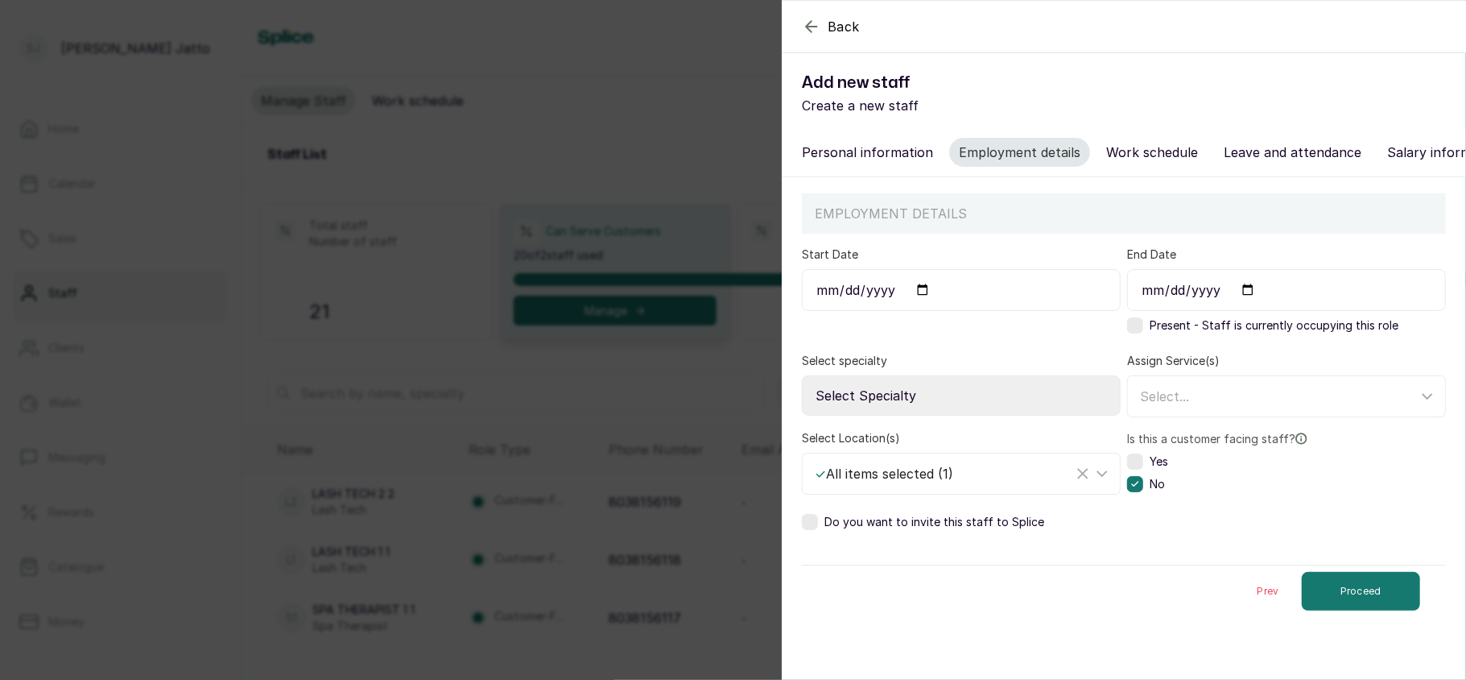
scroll to position [0, 0]
click at [926, 304] on input "Start Date" at bounding box center [961, 290] width 319 height 42
type input "[DATE]"
click at [1140, 333] on div "Present - Staff is currently occupying this role" at bounding box center [1262, 325] width 271 height 16
click at [999, 416] on select "Select Specialty Accountant Admin Level 1 Admin Level 2 Aesthetic Nurse Aesthet…" at bounding box center [961, 395] width 319 height 40
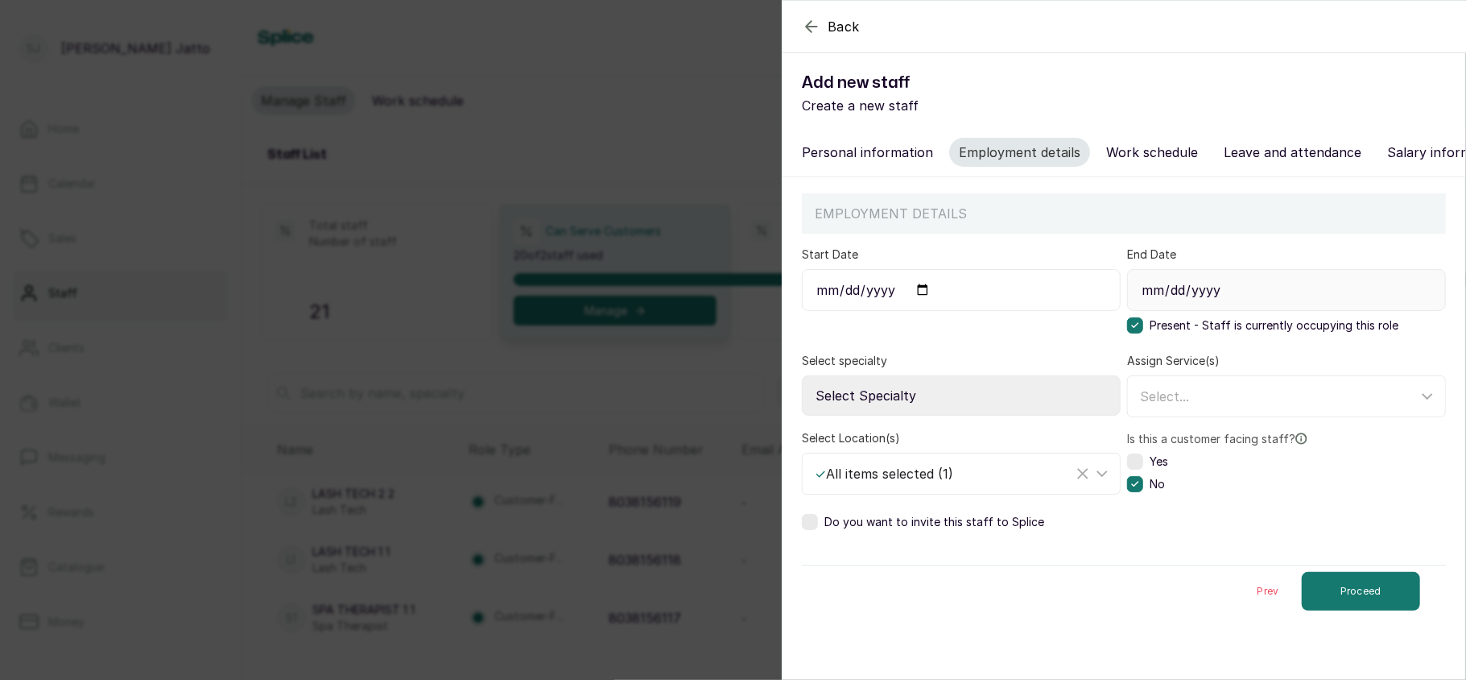
select select "salon_manager"
click at [802, 392] on select "Select Specialty Accountant Admin Level 1 Admin Level 2 Aesthetic Nurse Aesthet…" at bounding box center [961, 395] width 319 height 40
click at [1189, 406] on div "Select..." at bounding box center [1279, 396] width 278 height 19
click at [810, 530] on label at bounding box center [810, 522] width 16 height 16
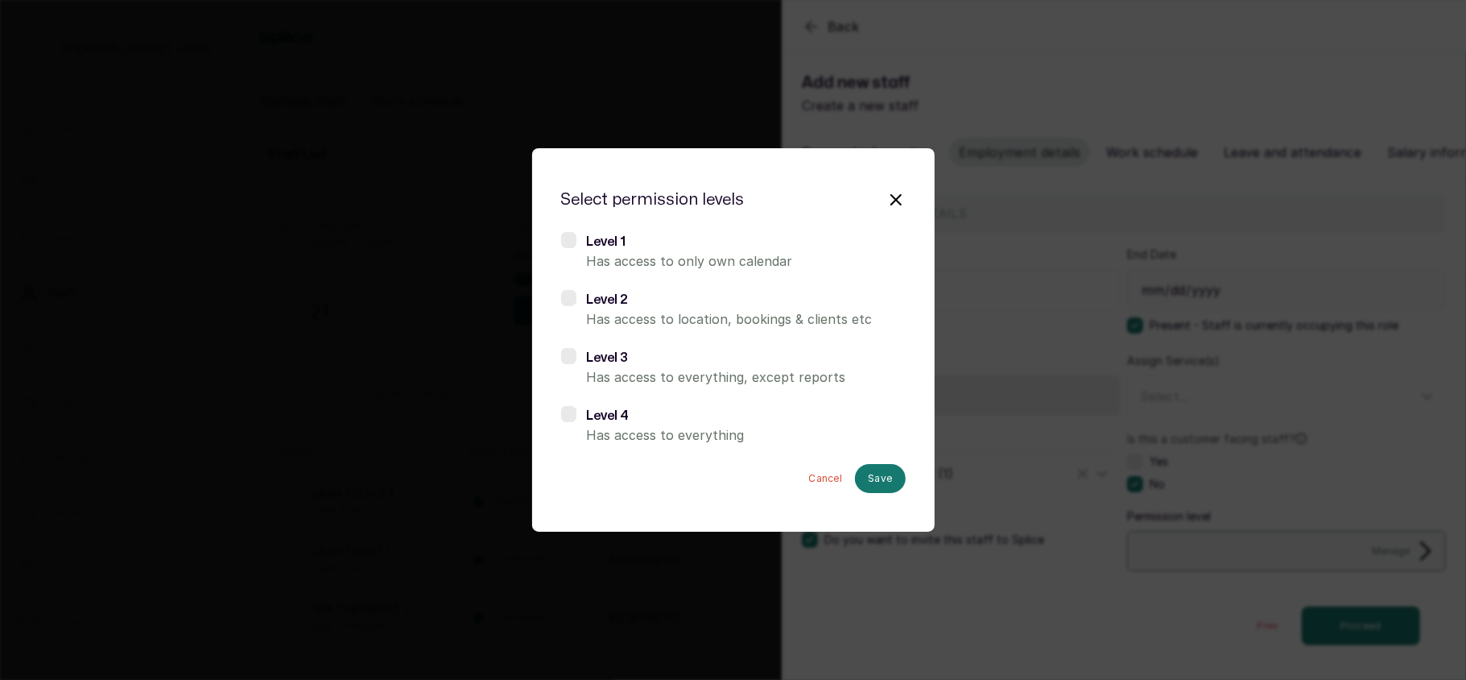
click at [573, 234] on label at bounding box center [568, 240] width 15 height 16
click at [877, 472] on button "Save" at bounding box center [880, 478] width 50 height 29
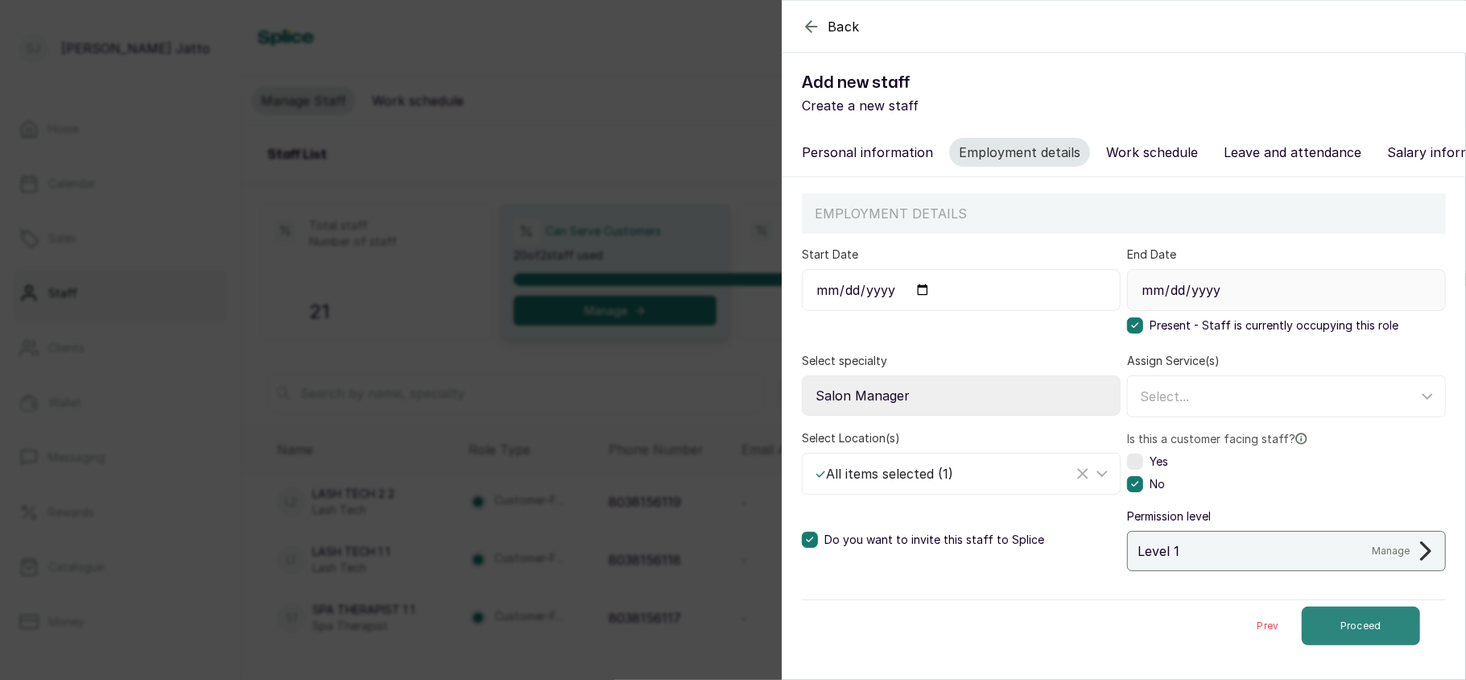
click at [1332, 636] on button "Proceed" at bounding box center [1361, 625] width 118 height 39
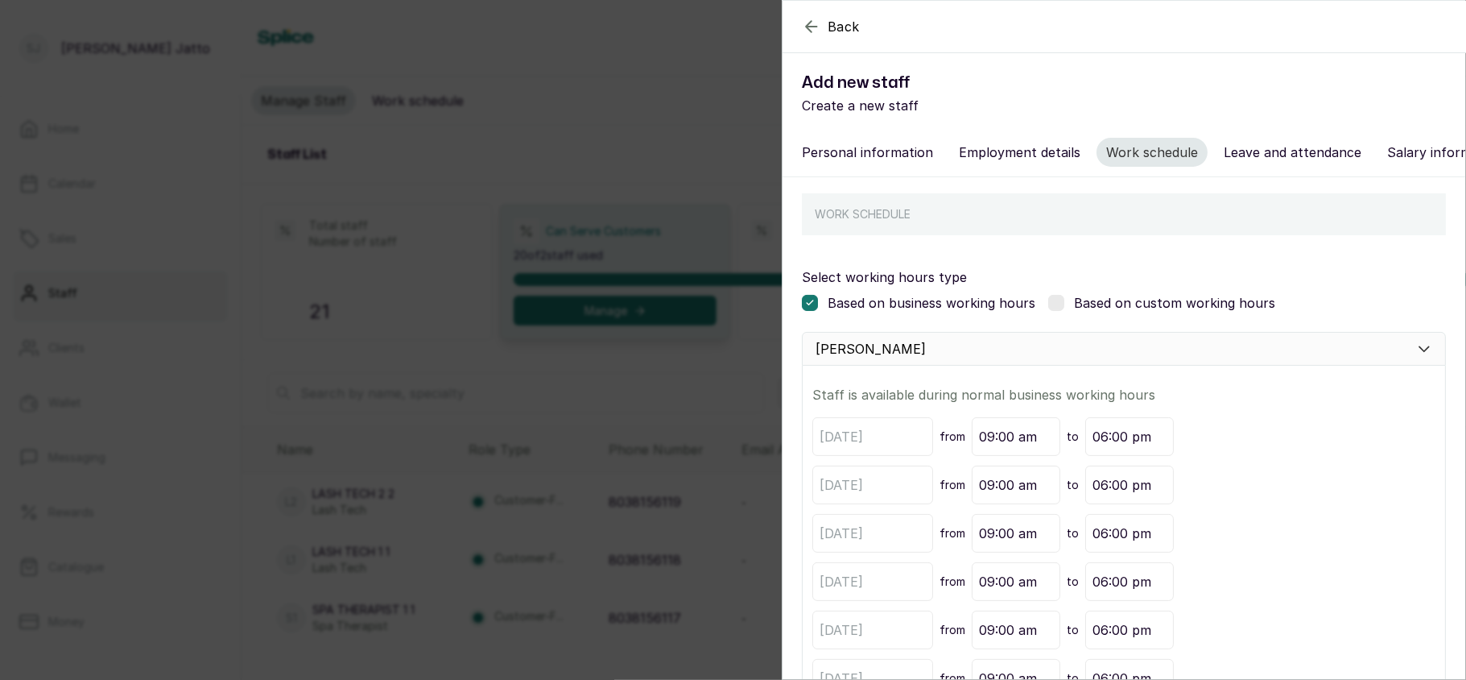
scroll to position [198, 0]
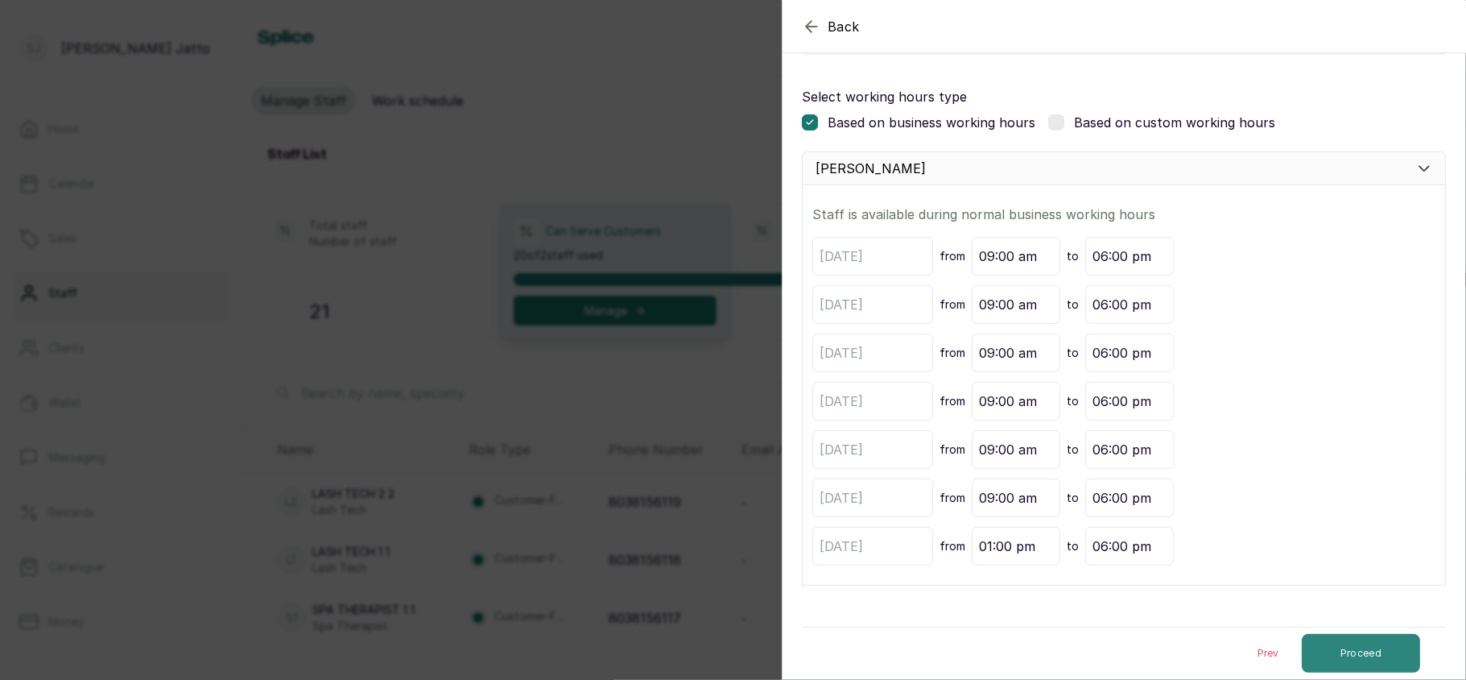
click at [1367, 657] on button "Proceed" at bounding box center [1361, 653] width 118 height 39
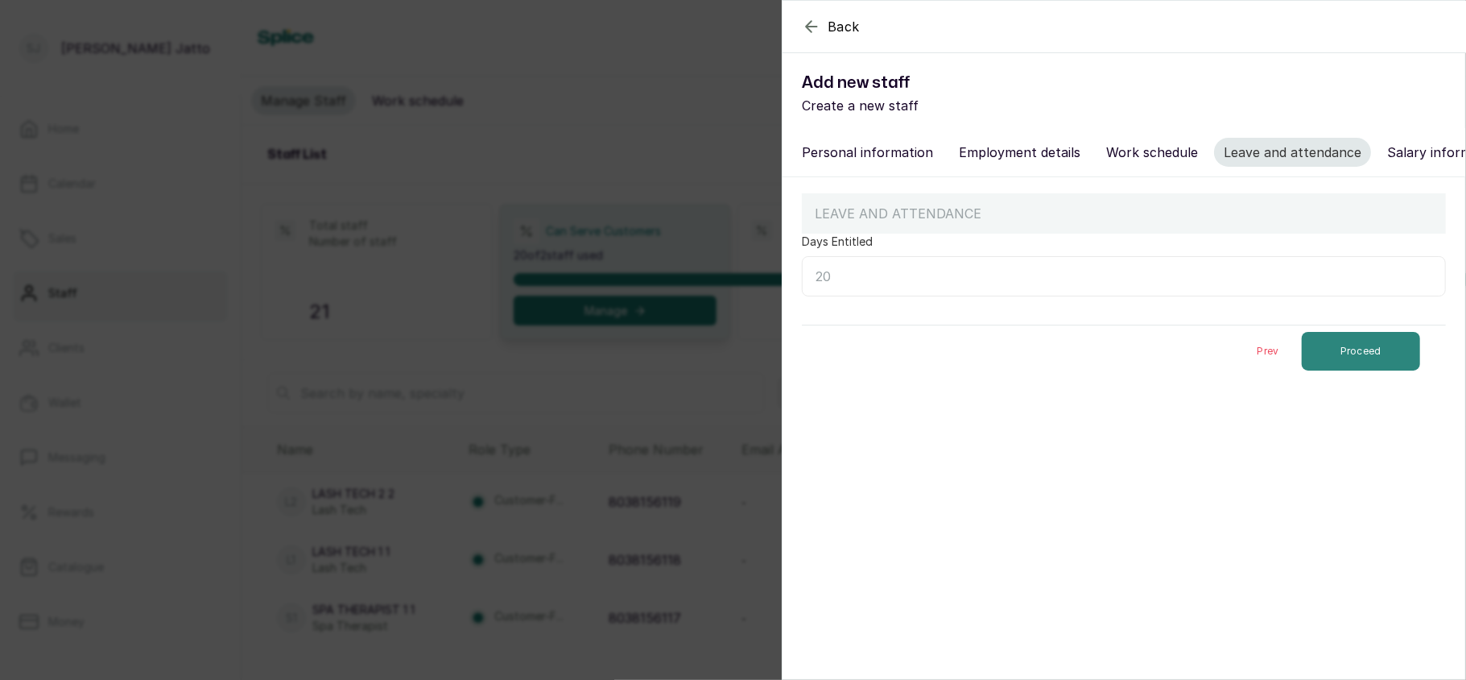
click at [1332, 352] on button "Proceed" at bounding box center [1361, 351] width 118 height 39
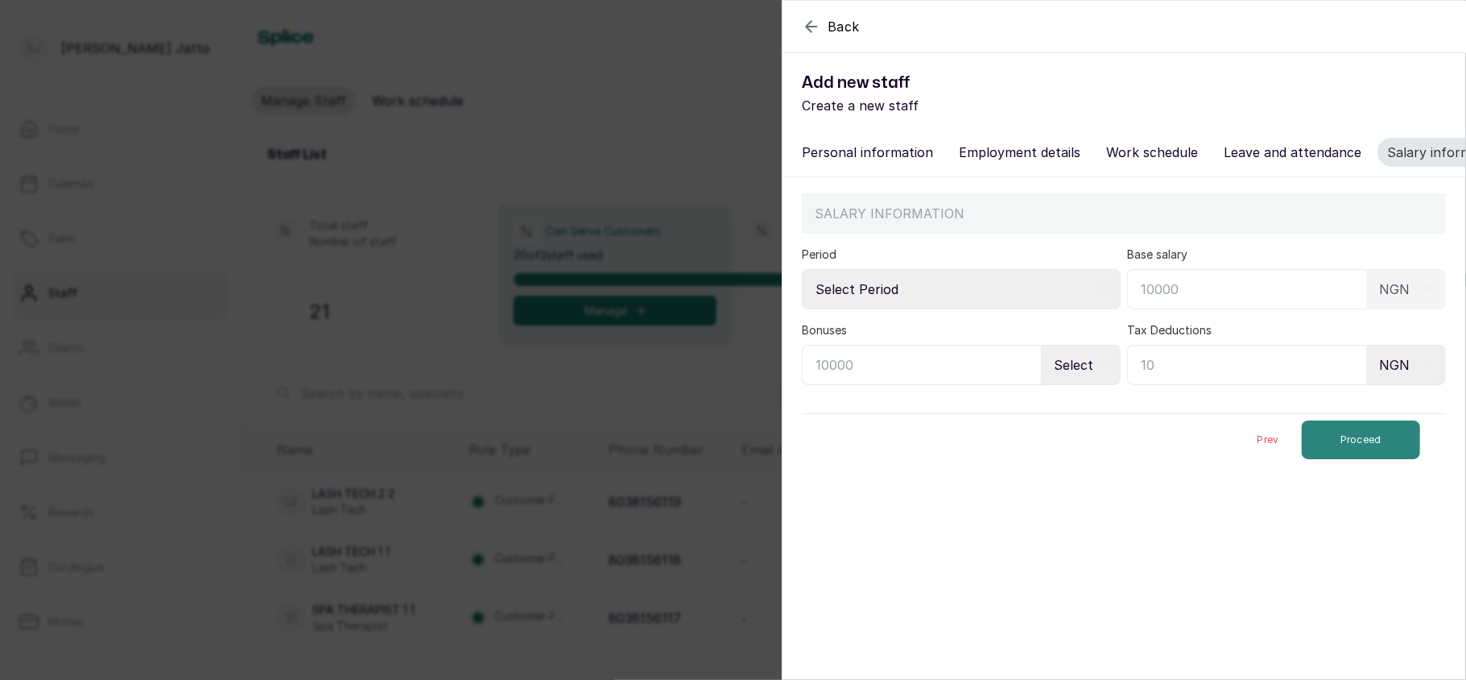
click at [1342, 440] on button "Proceed" at bounding box center [1361, 439] width 118 height 39
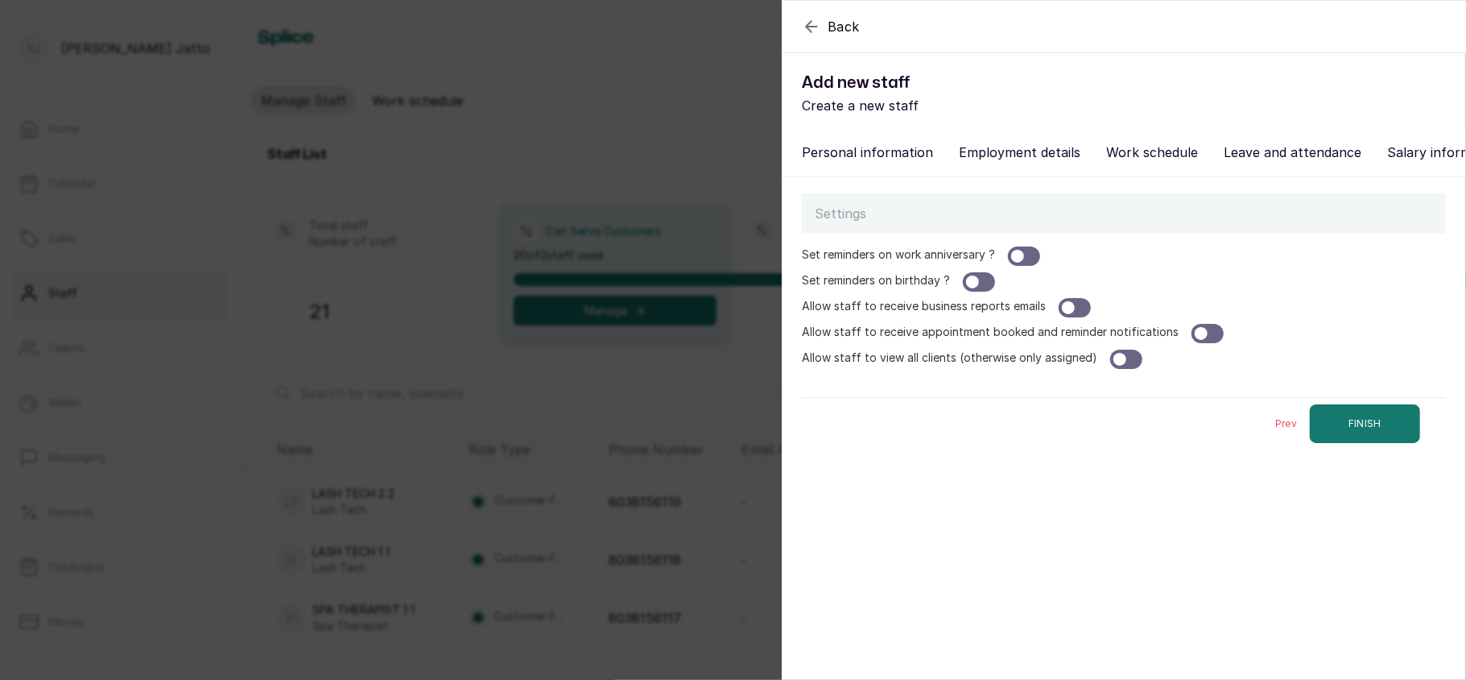
click at [1202, 343] on div at bounding box center [1208, 333] width 32 height 19
click at [1348, 436] on button "FINISH" at bounding box center [1365, 423] width 110 height 39
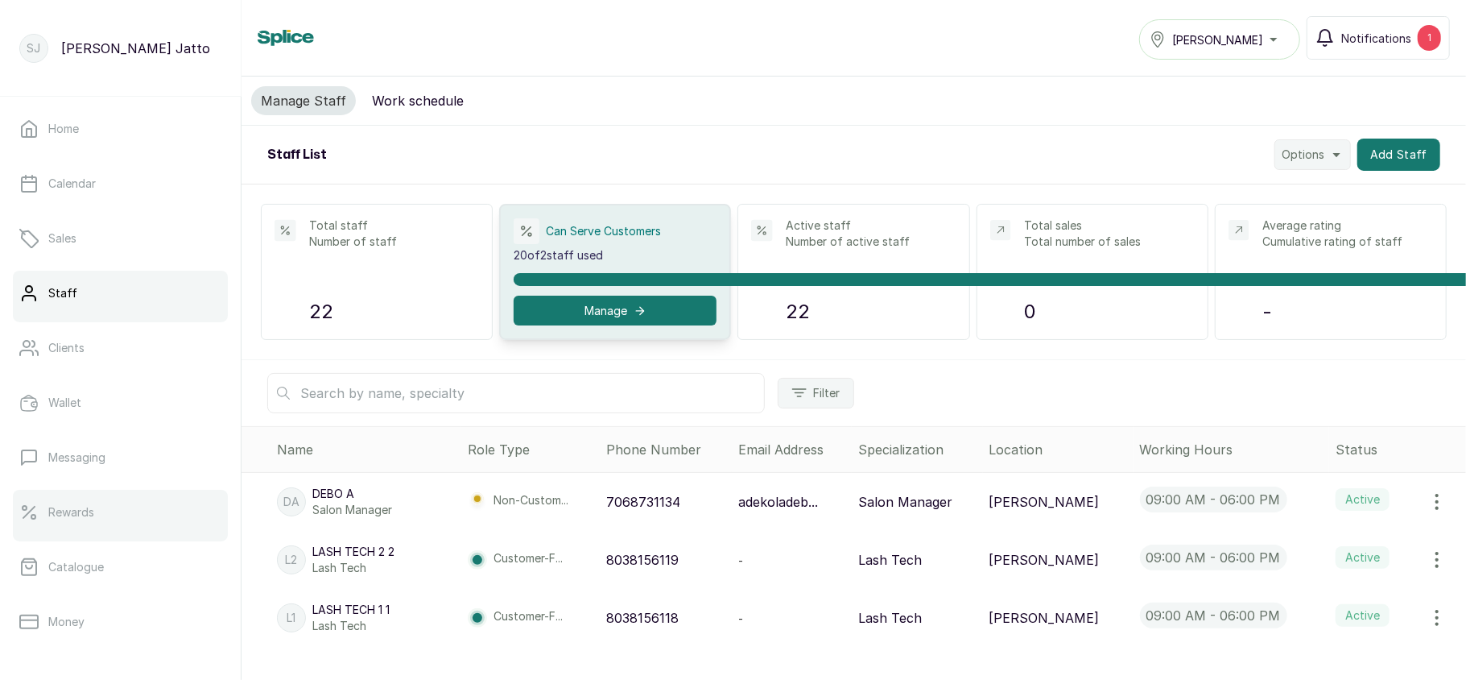
scroll to position [233, 0]
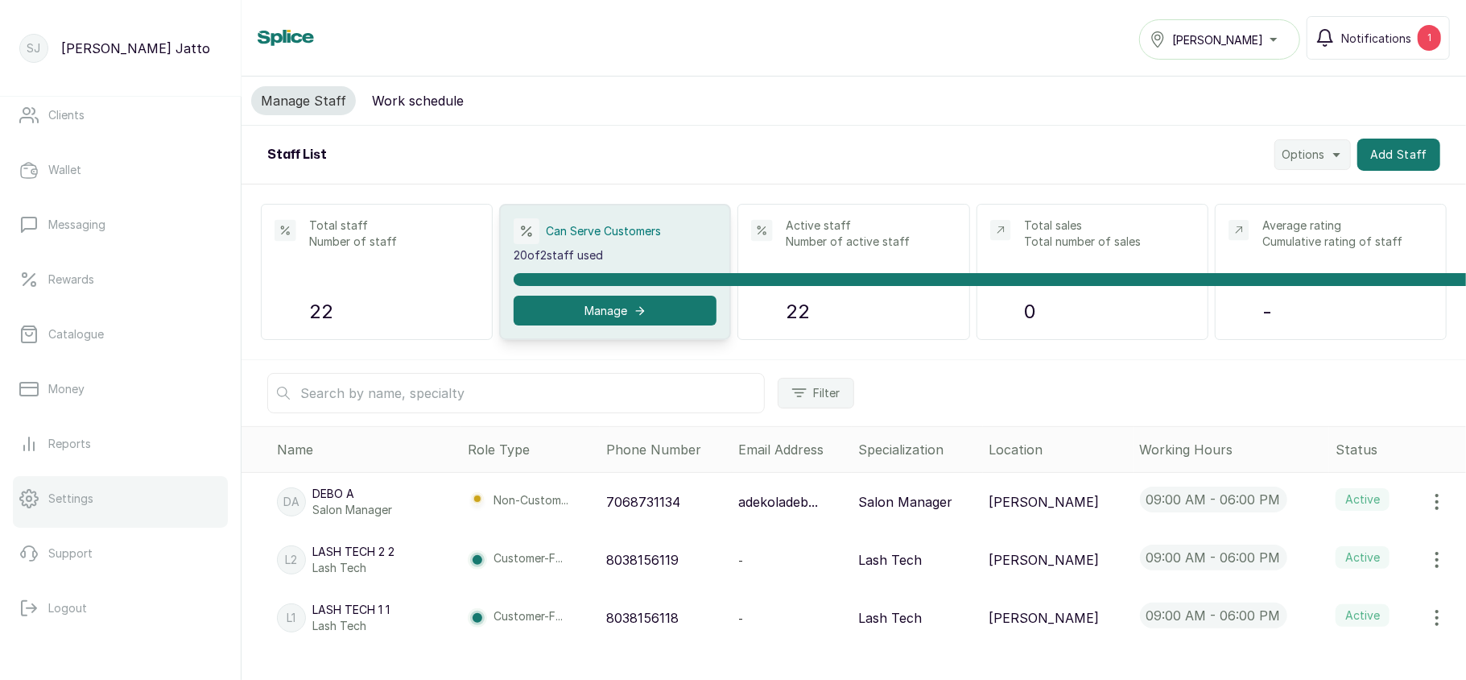
click at [72, 498] on p "Settings" at bounding box center [70, 498] width 45 height 16
